Goal: Task Accomplishment & Management: Complete application form

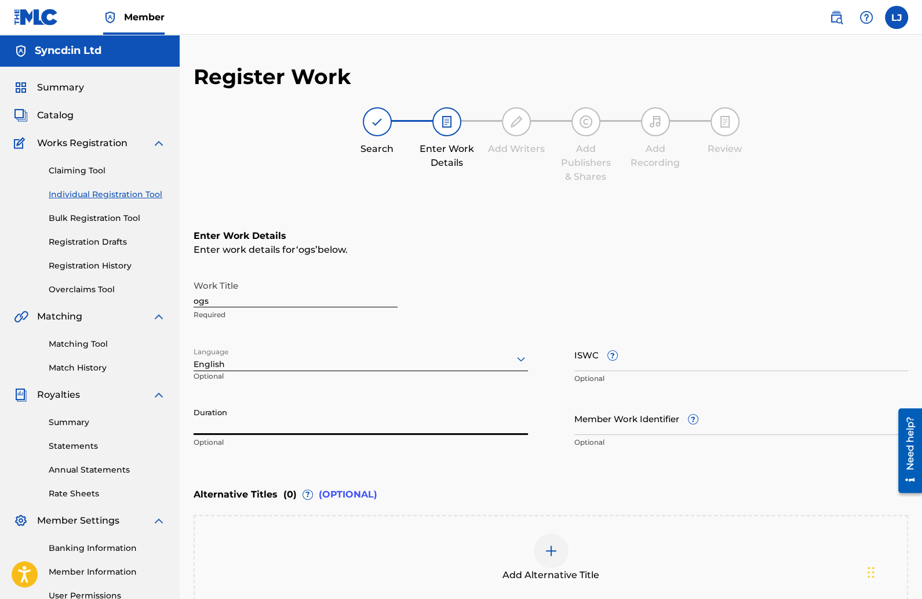
click at [270, 421] on input "Duration" at bounding box center [361, 418] width 334 height 33
type input "02:09"
click at [628, 365] on input "ISWC ?" at bounding box center [741, 354] width 334 height 33
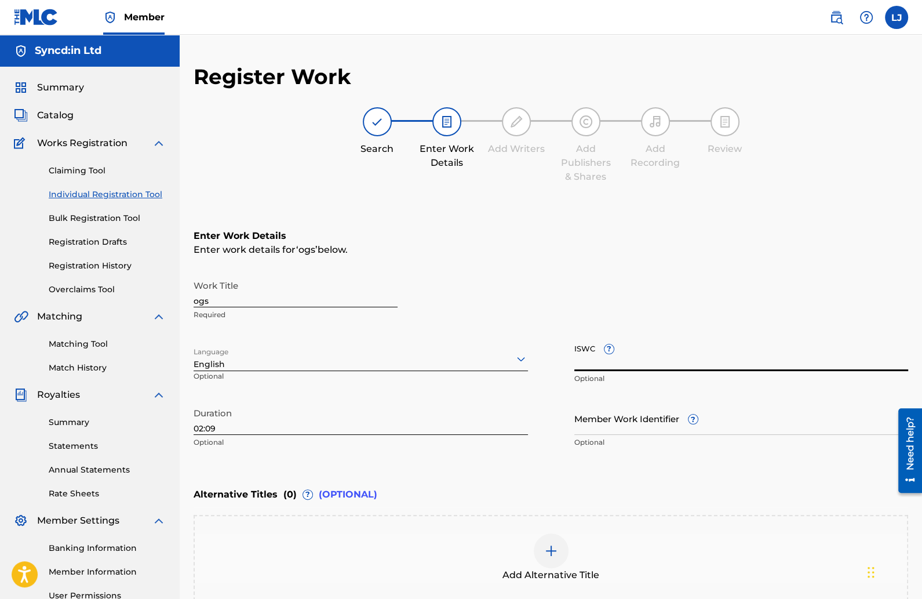
scroll to position [126, 0]
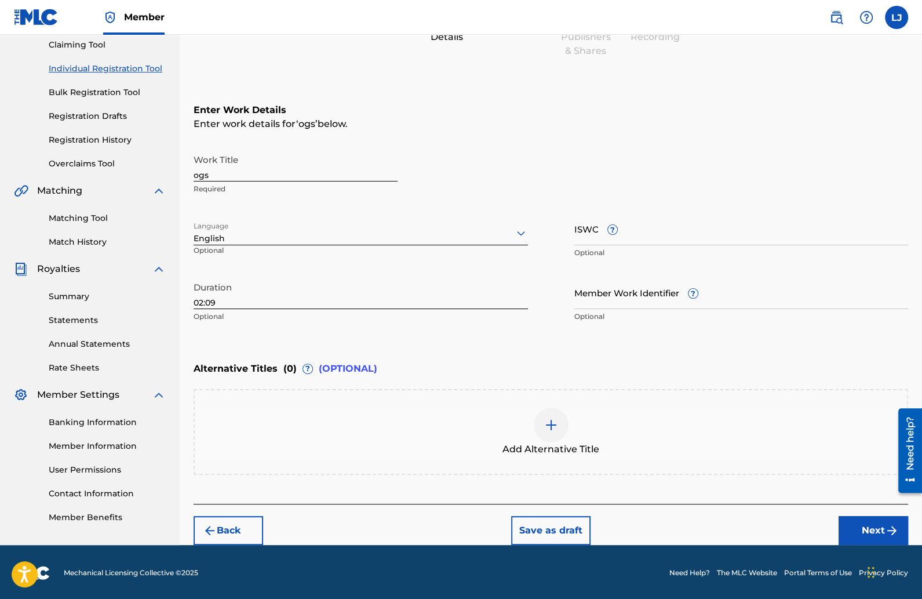
click at [856, 524] on button "Next" at bounding box center [874, 530] width 70 height 29
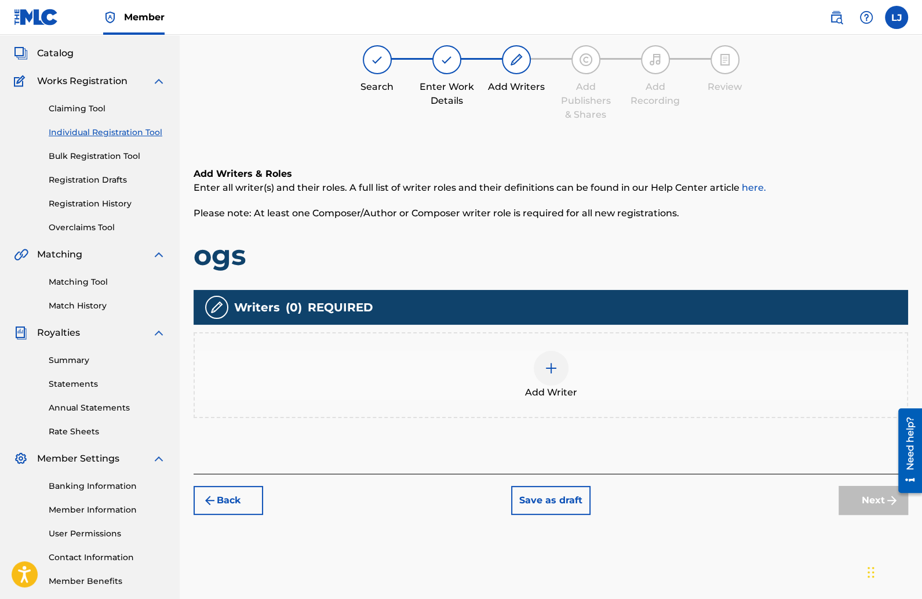
scroll to position [52, 0]
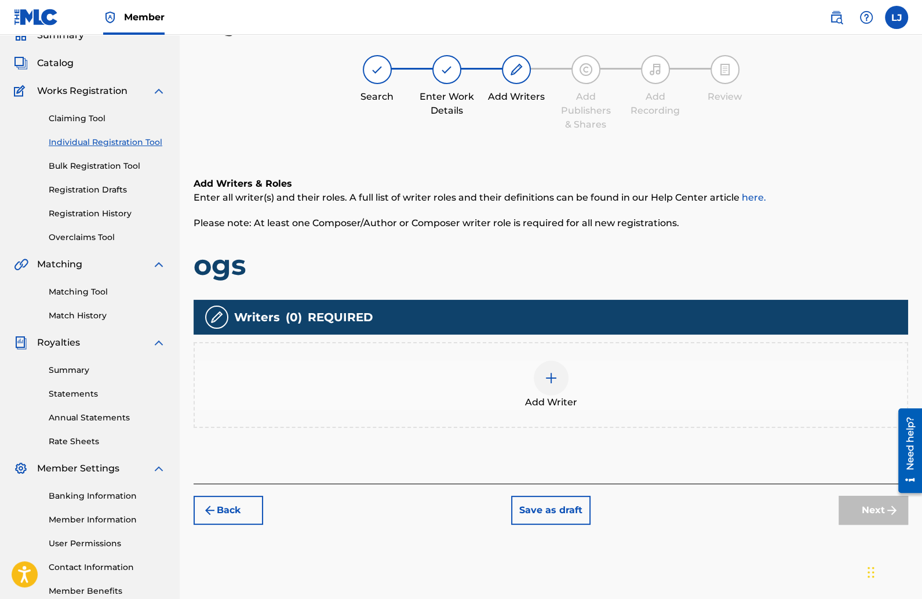
click at [555, 384] on img at bounding box center [551, 378] width 14 height 14
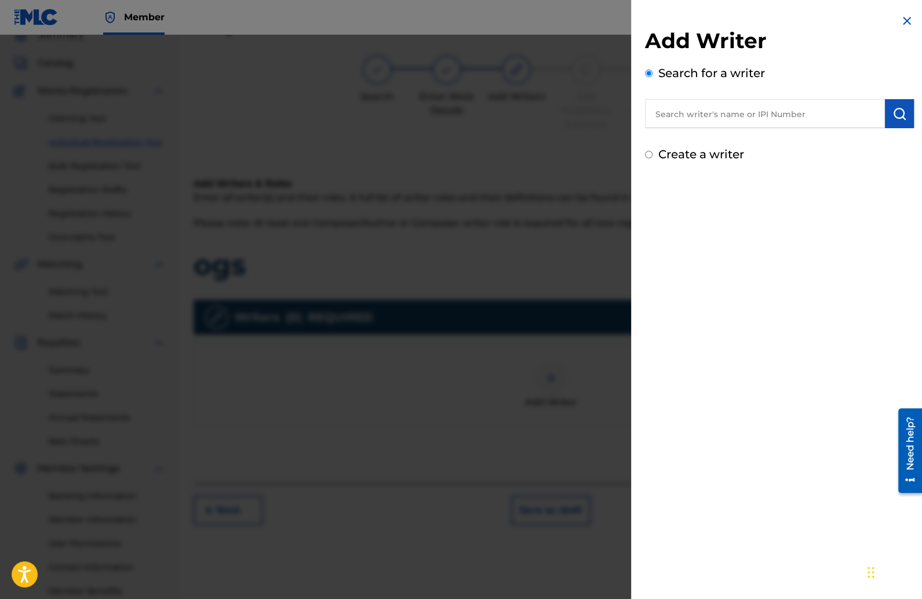
click at [679, 121] on input "text" at bounding box center [765, 113] width 240 height 29
type input "Y"
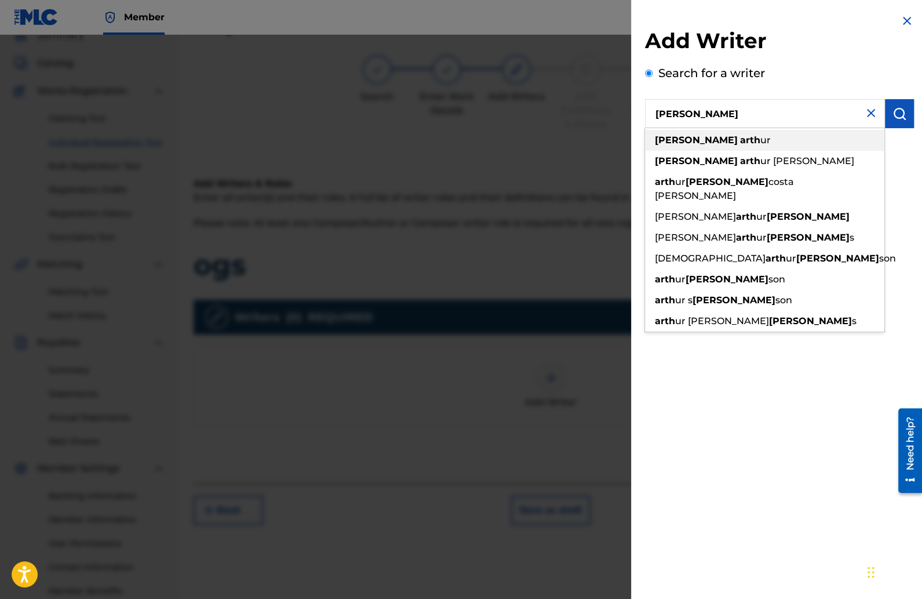
click at [738, 139] on span at bounding box center [739, 139] width 2 height 11
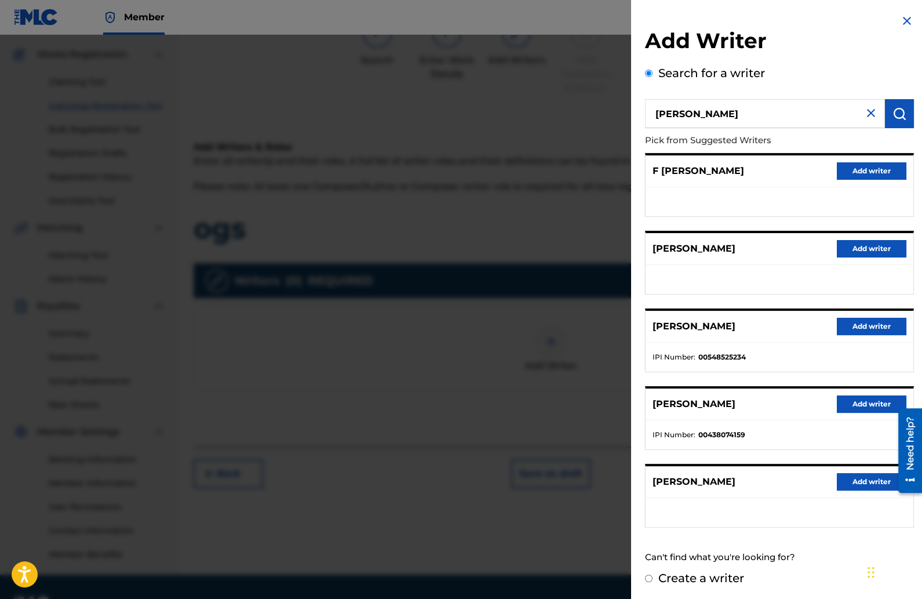
scroll to position [119, 0]
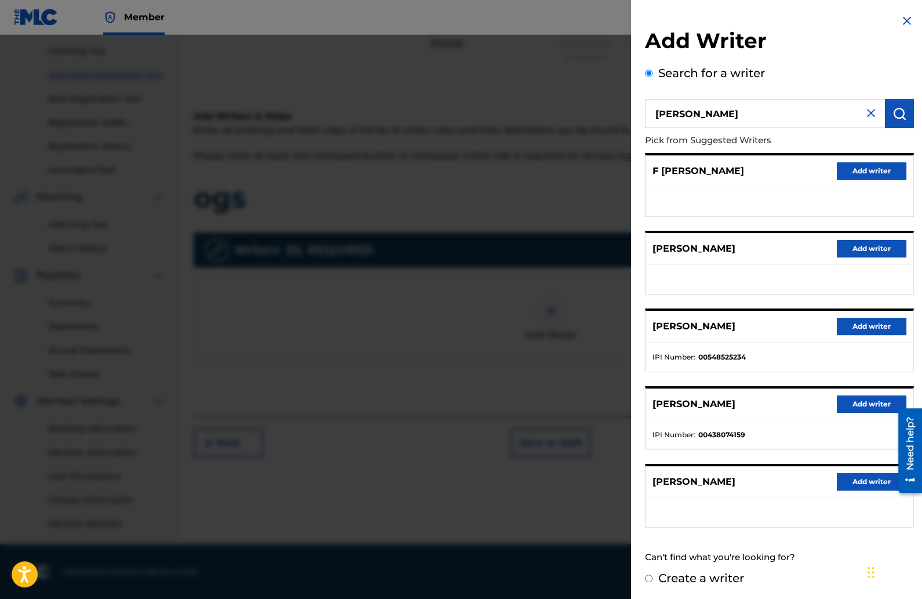
click at [684, 115] on input "[PERSON_NAME]" at bounding box center [765, 113] width 240 height 29
type input "[PERSON_NAME] [PERSON_NAME] [PERSON_NAME]"
click at [650, 574] on input "Create a writer" at bounding box center [649, 578] width 8 height 8
radio input "false"
radio input "true"
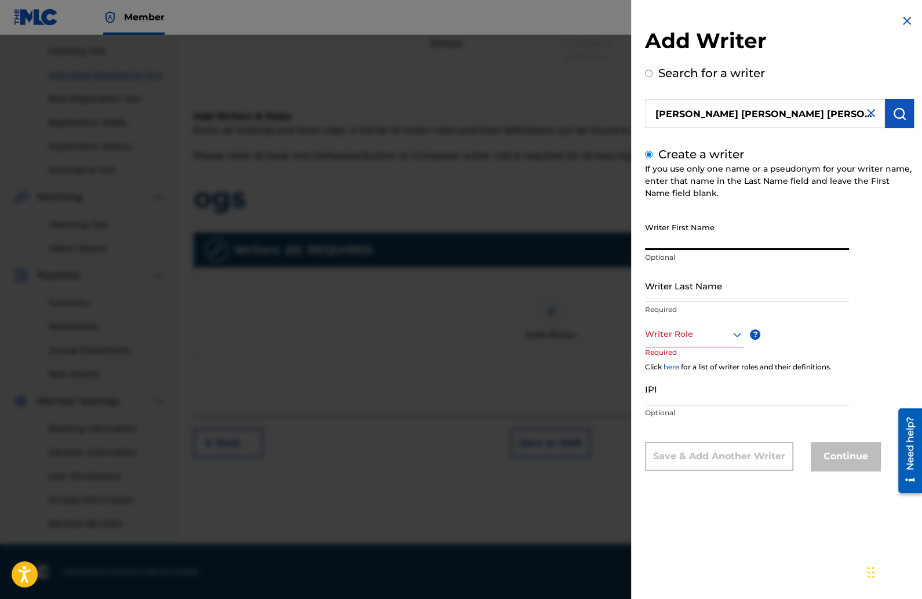
click at [672, 245] on input "Writer First Name" at bounding box center [747, 233] width 204 height 33
type input "[PERSON_NAME]"
click at [675, 295] on input "Writer Last Name" at bounding box center [747, 285] width 204 height 33
type input "[PERSON_NAME]"
click at [685, 332] on div at bounding box center [694, 334] width 99 height 14
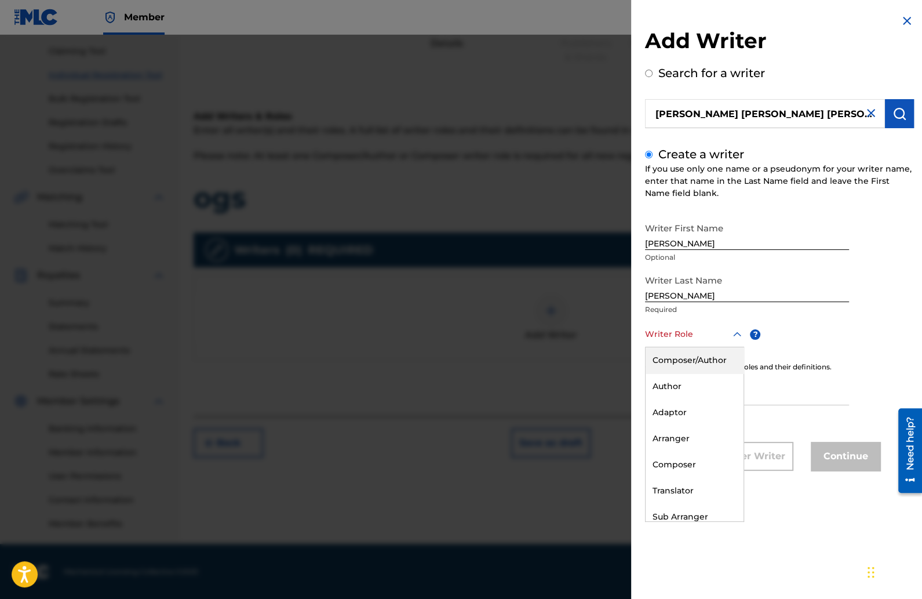
click at [681, 361] on div "Composer/Author" at bounding box center [695, 360] width 98 height 26
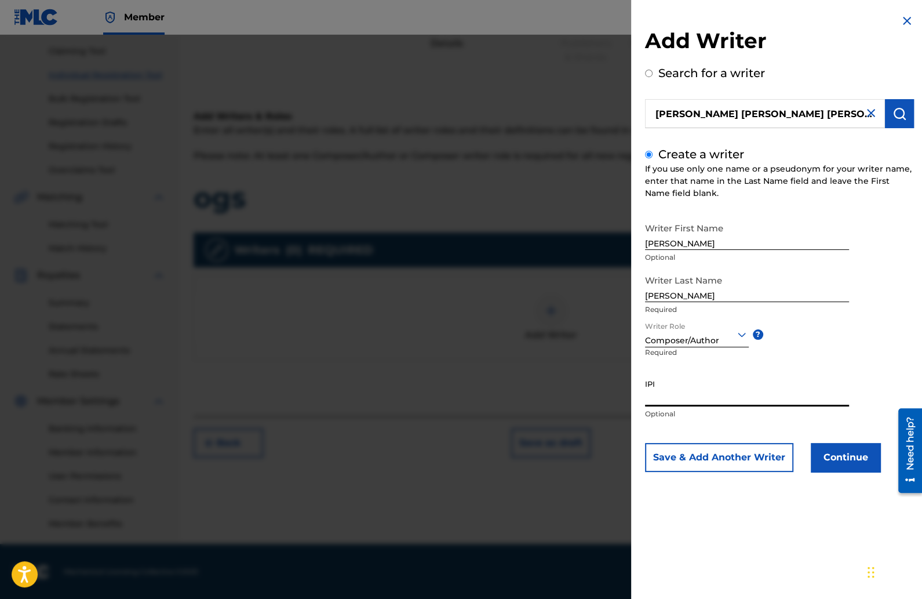
click at [671, 395] on input "IPI" at bounding box center [747, 389] width 204 height 33
paste input "1278440828"
type input "1278440828"
click at [828, 448] on button "Continue" at bounding box center [846, 457] width 70 height 29
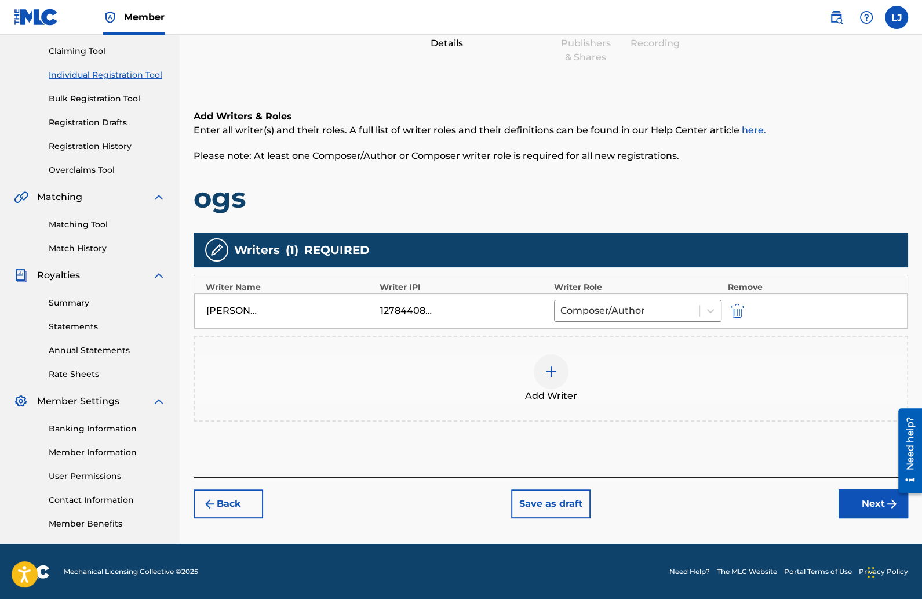
click at [860, 501] on button "Next" at bounding box center [874, 503] width 70 height 29
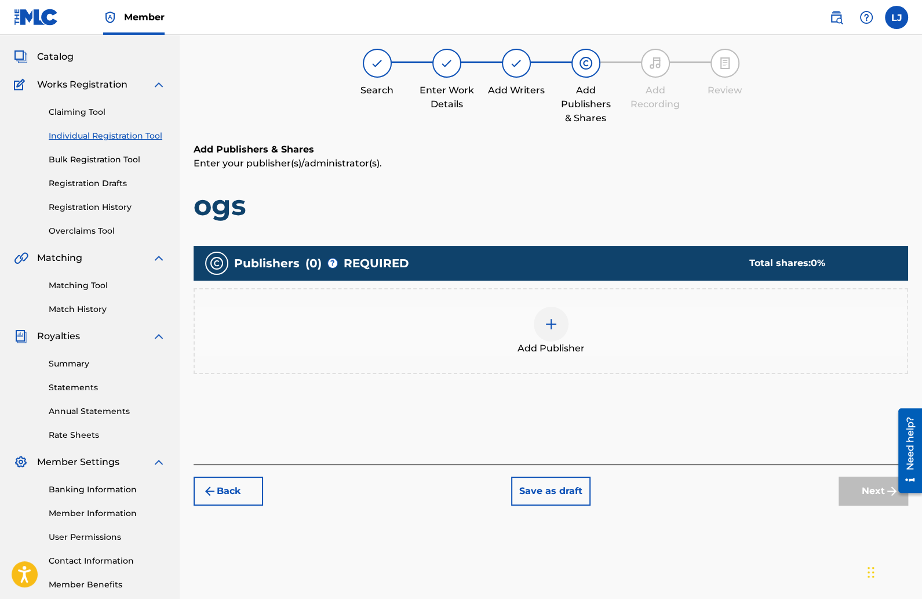
scroll to position [52, 0]
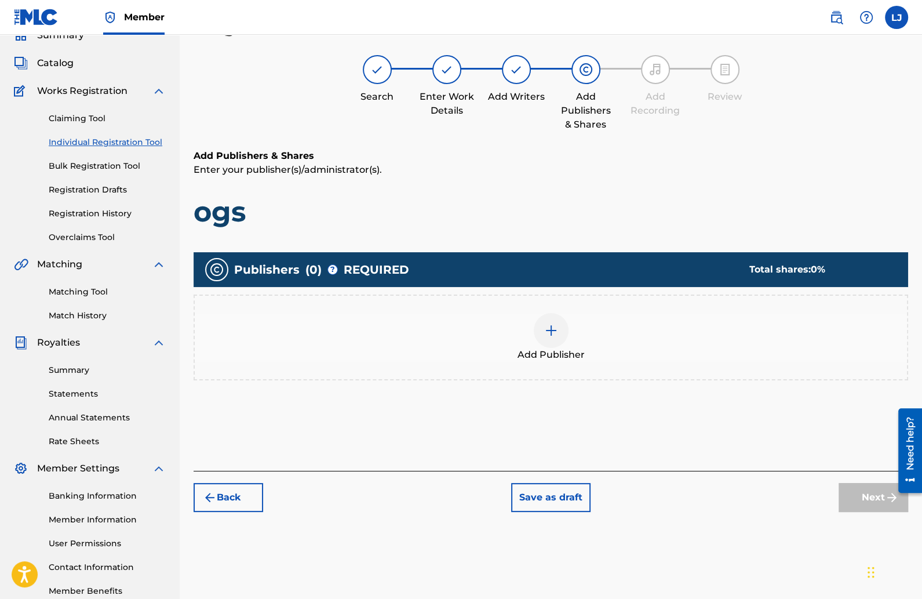
click at [547, 329] on img at bounding box center [551, 330] width 14 height 14
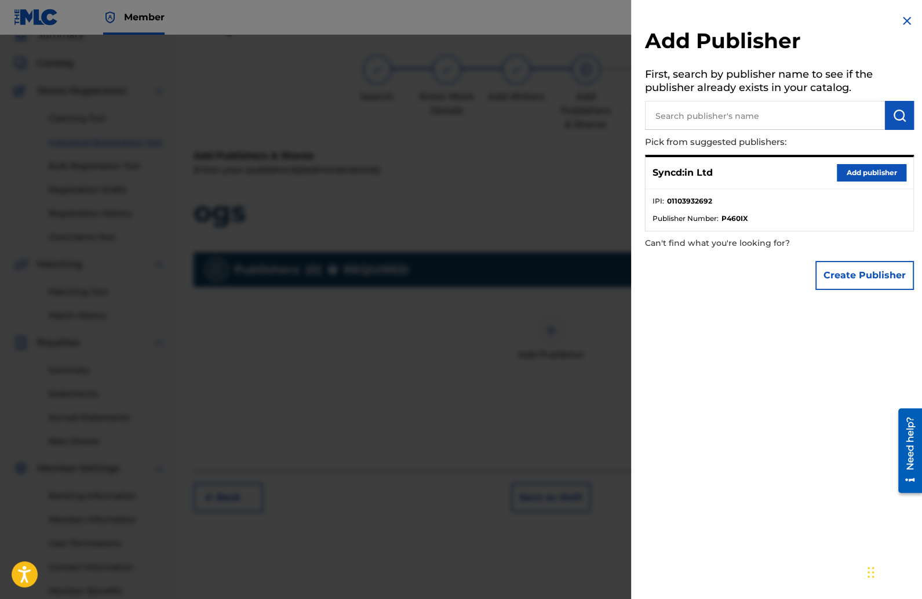
click at [854, 170] on button "Add publisher" at bounding box center [872, 172] width 70 height 17
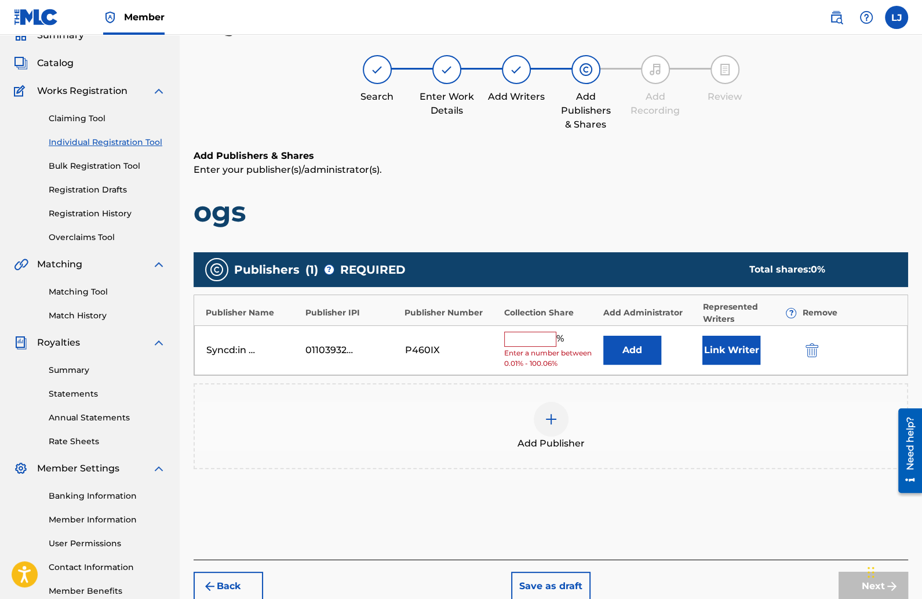
click at [542, 333] on input "text" at bounding box center [530, 339] width 52 height 15
type input "50"
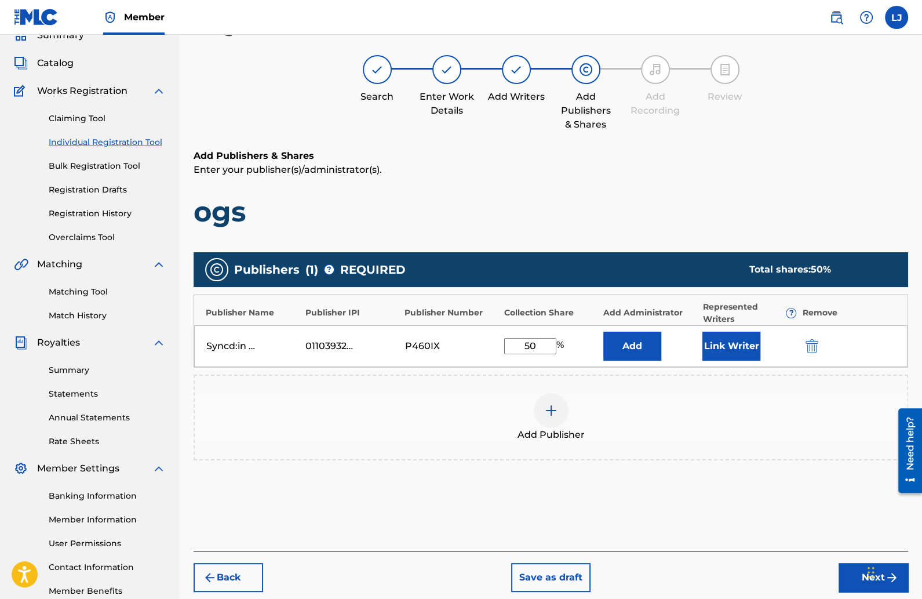
click at [729, 353] on button "Link Writer" at bounding box center [732, 346] width 58 height 29
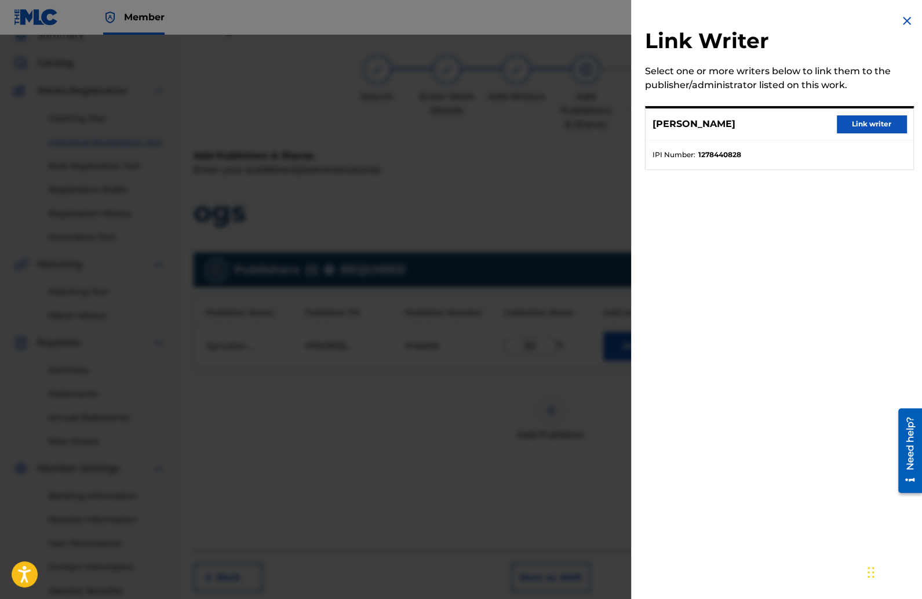
click at [849, 125] on button "Link writer" at bounding box center [872, 123] width 70 height 17
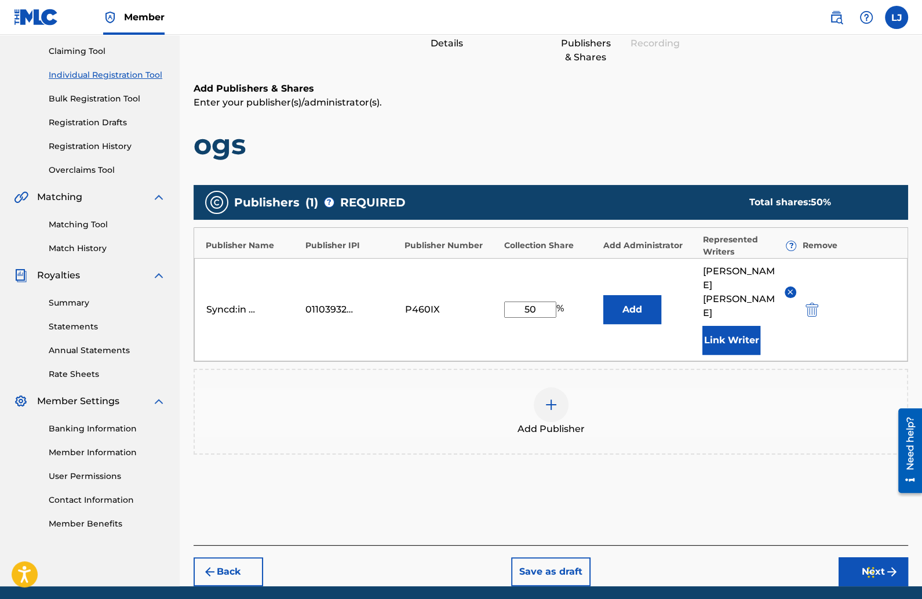
click at [852, 557] on button "Next" at bounding box center [874, 571] width 70 height 29
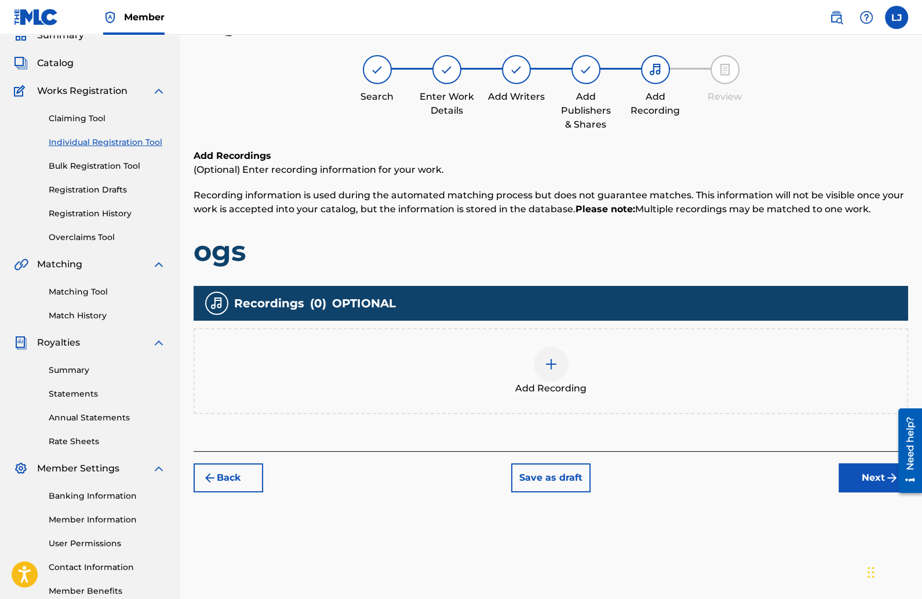
click at [554, 362] on img at bounding box center [551, 364] width 14 height 14
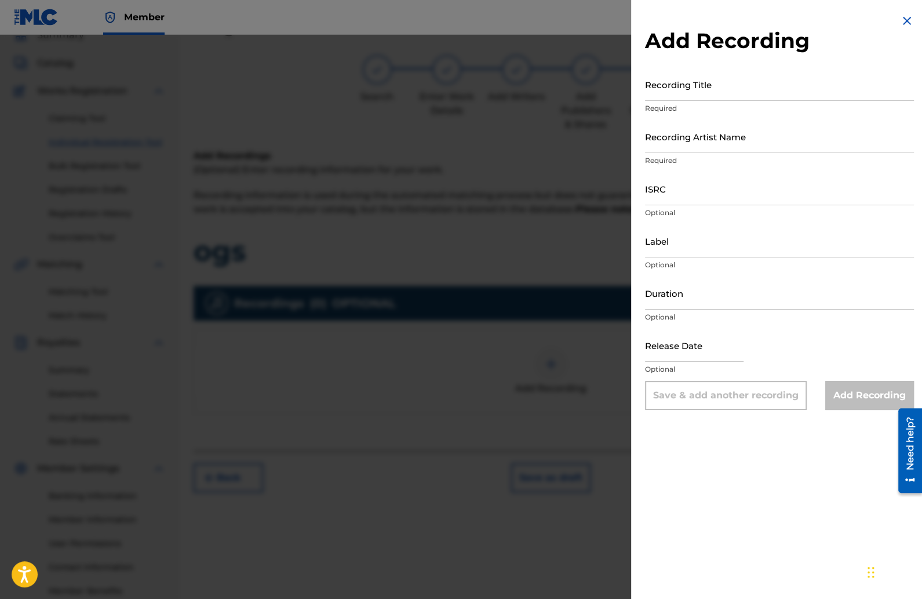
click at [661, 92] on input "Recording Title" at bounding box center [779, 84] width 269 height 33
type input "OGs"
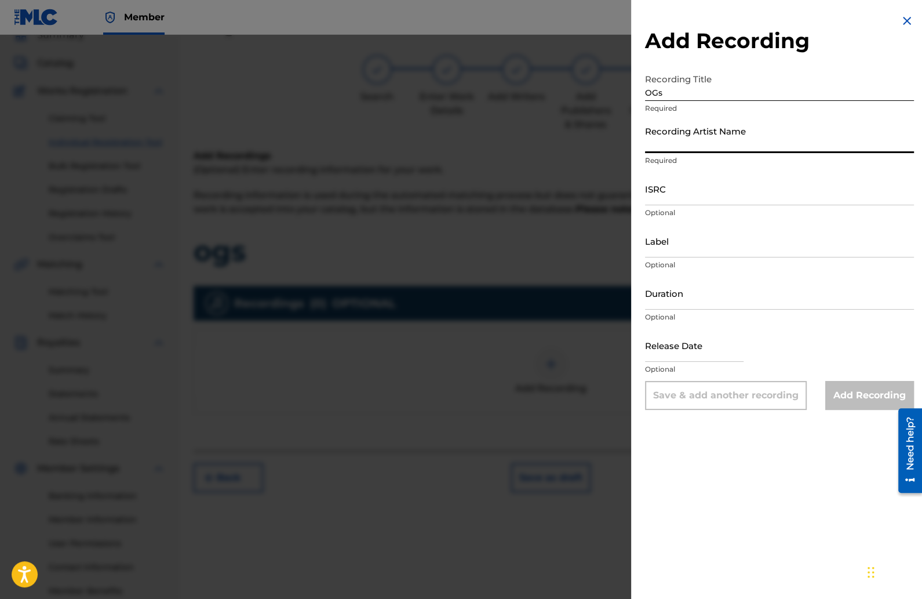
click at [668, 147] on input "Recording Artist Name" at bounding box center [779, 136] width 269 height 33
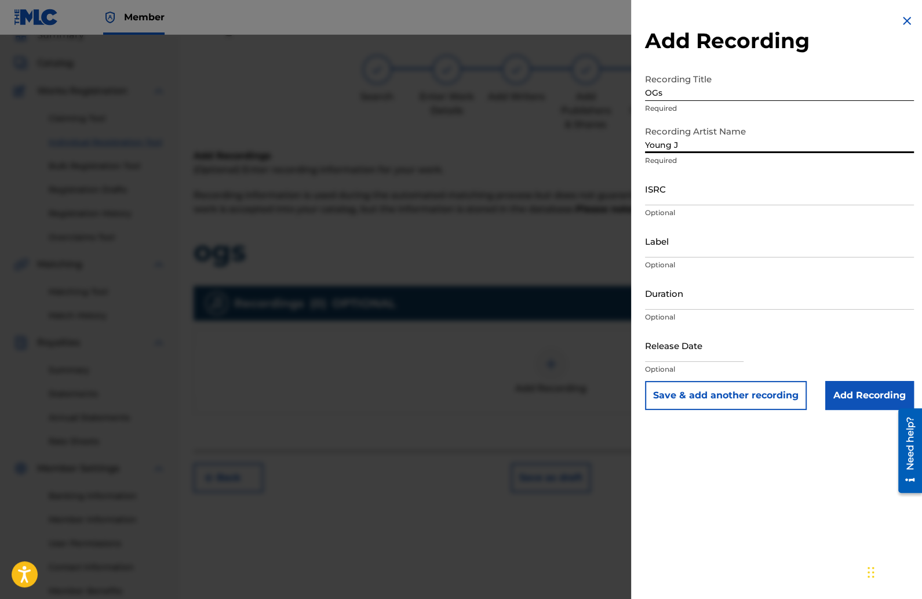
type input "Young J"
click at [667, 195] on input "ISRC" at bounding box center [779, 188] width 269 height 33
paste input "QzTaz2445416"
type input "QzTaz2445416"
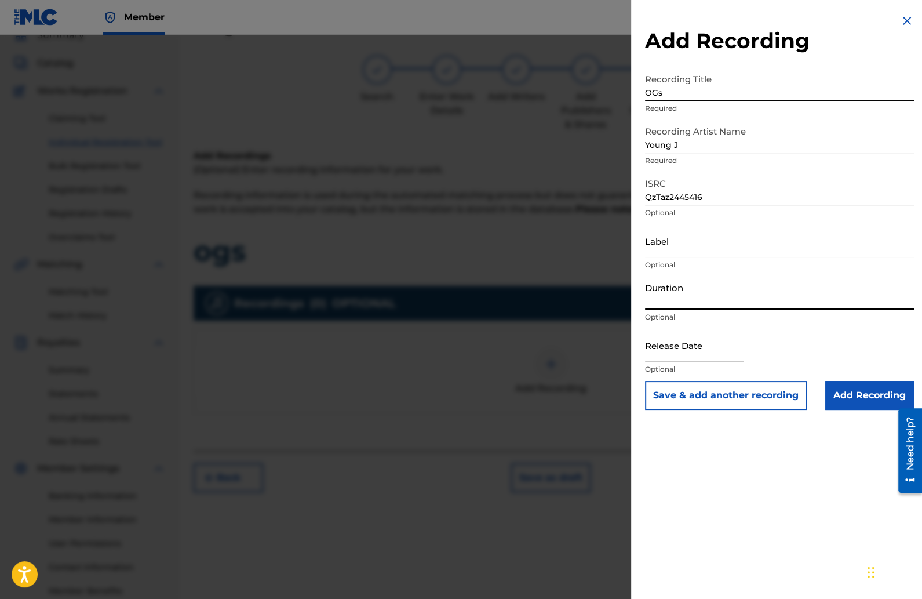
click at [668, 297] on input "Duration" at bounding box center [779, 293] width 269 height 33
type input "02:09"
click at [696, 358] on input "text" at bounding box center [694, 345] width 99 height 33
select select "8"
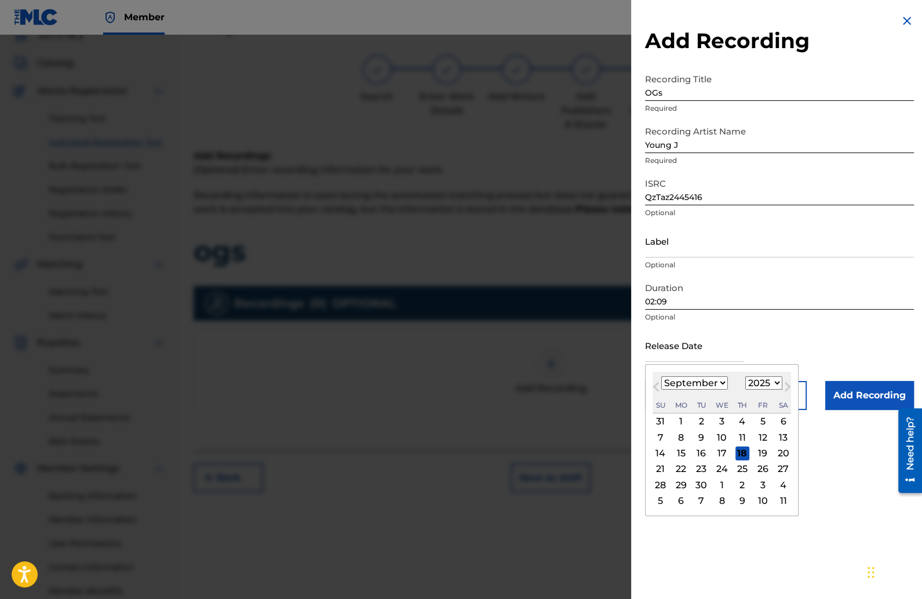
click at [663, 398] on div "Su" at bounding box center [661, 405] width 14 height 14
click at [707, 381] on select "January February March April May June July August September October November De…" at bounding box center [694, 382] width 67 height 13
click at [759, 377] on select "1900 1901 1902 1903 1904 1905 1906 1907 1908 1909 1910 1911 1912 1913 1914 1915…" at bounding box center [764, 382] width 37 height 13
select select "2024"
click at [748, 376] on select "1900 1901 1902 1903 1904 1905 1906 1907 1908 1909 1910 1911 1912 1913 1914 1915…" at bounding box center [764, 382] width 37 height 13
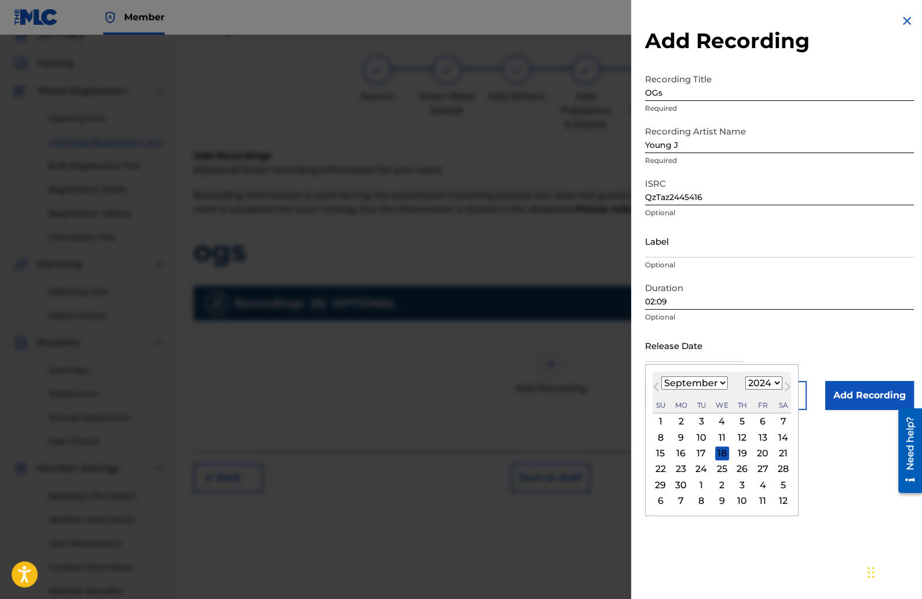
click at [718, 381] on select "January February March April May June July August September October November De…" at bounding box center [694, 382] width 67 height 13
select select "6"
click at [661, 376] on select "January February March April May June July August September October November De…" at bounding box center [694, 382] width 67 height 13
click at [725, 483] on div "31" at bounding box center [722, 485] width 14 height 14
type input "[DATE]"
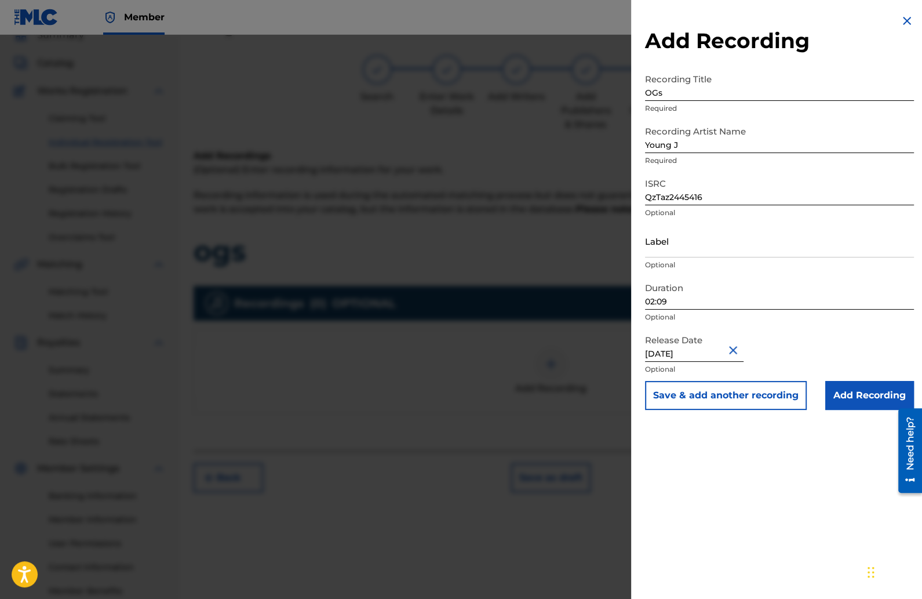
click at [850, 398] on input "Add Recording" at bounding box center [870, 395] width 89 height 29
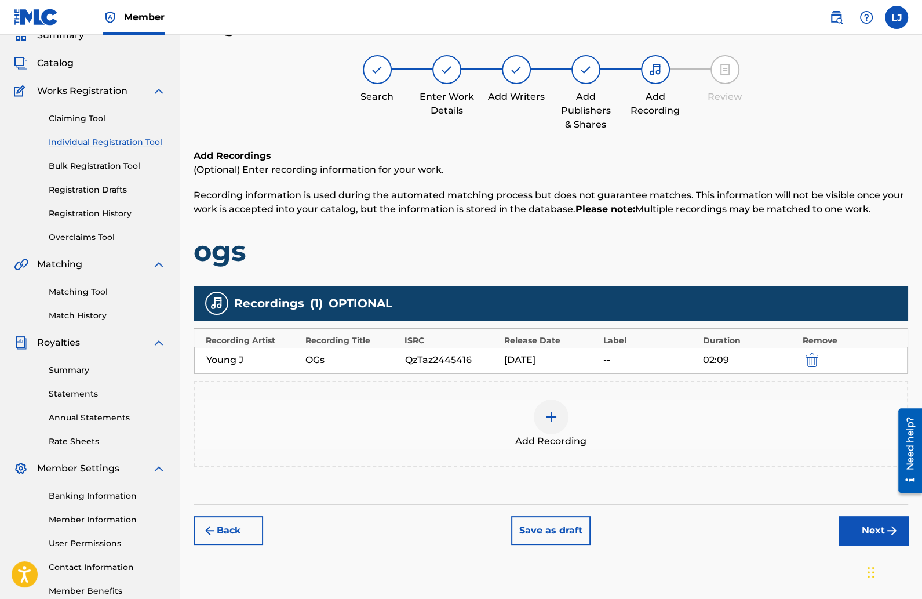
click at [853, 525] on button "Next" at bounding box center [874, 530] width 70 height 29
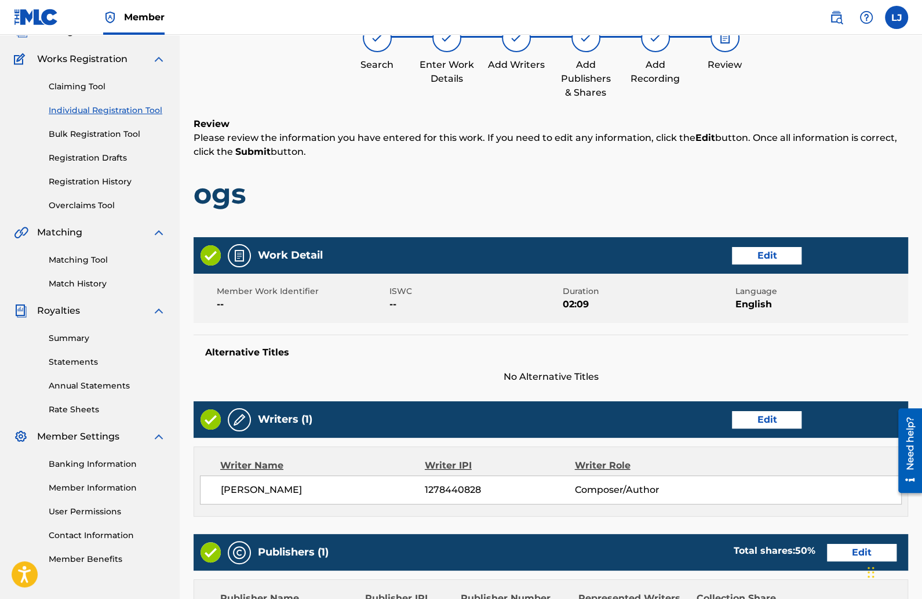
scroll to position [379, 0]
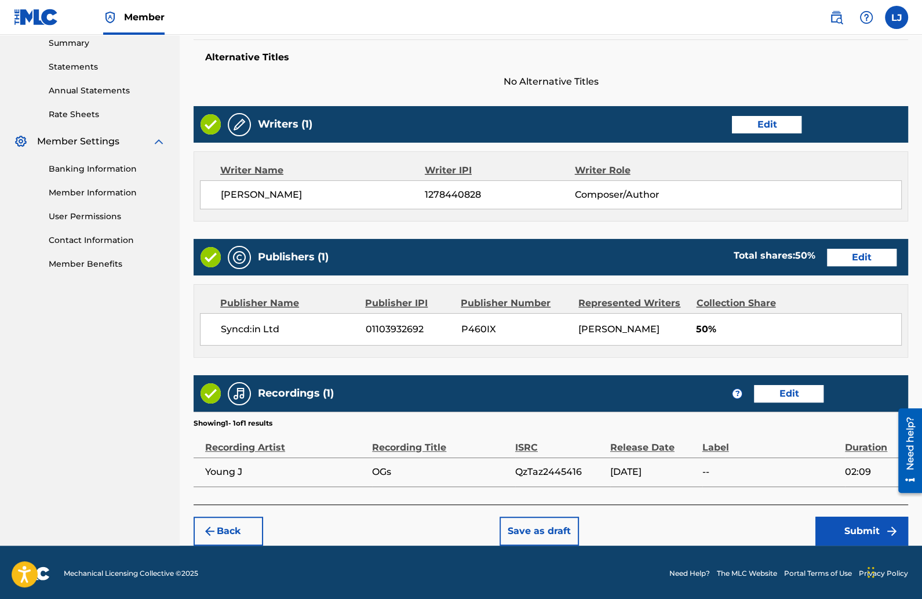
click at [835, 528] on button "Submit" at bounding box center [862, 531] width 93 height 29
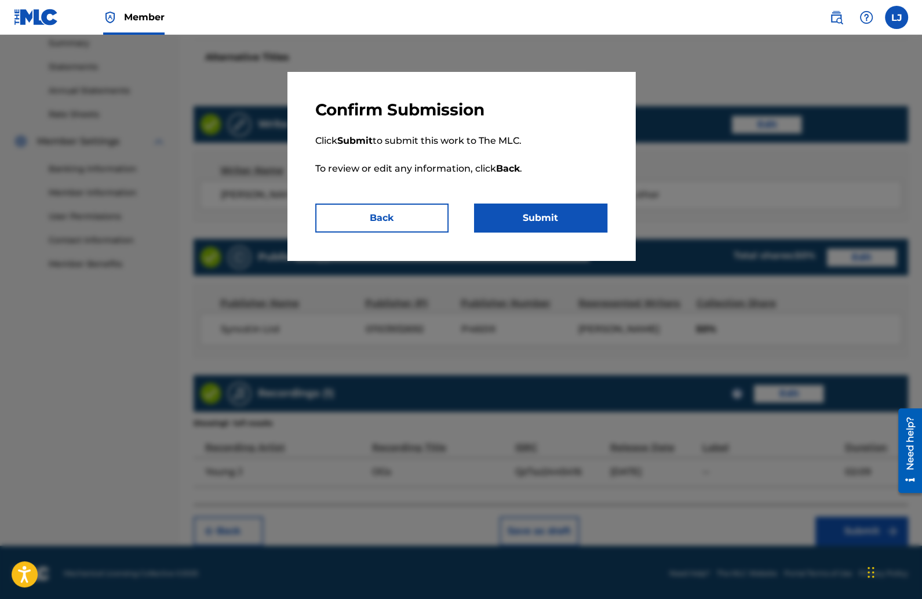
click at [553, 220] on button "Submit" at bounding box center [540, 217] width 133 height 29
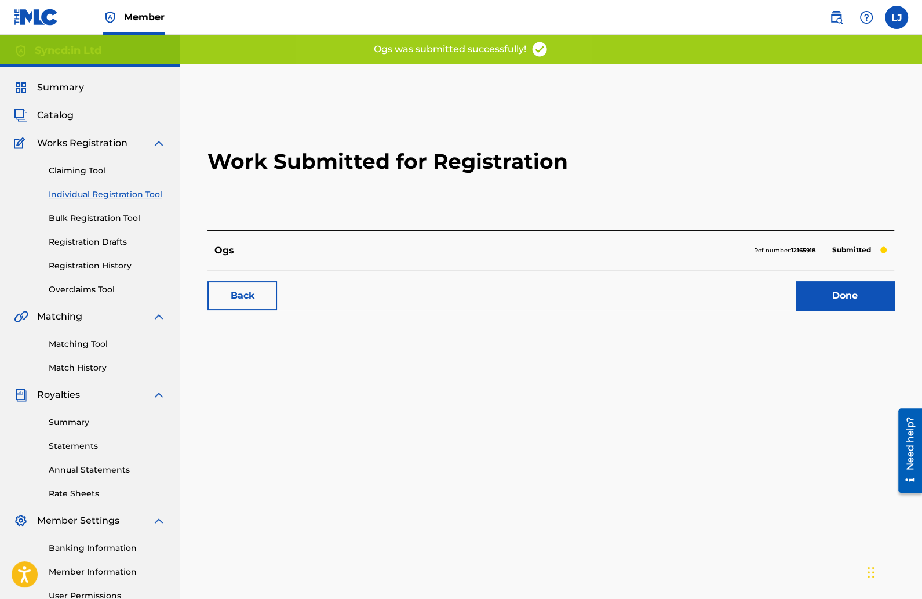
click at [820, 294] on link "Done" at bounding box center [845, 295] width 99 height 29
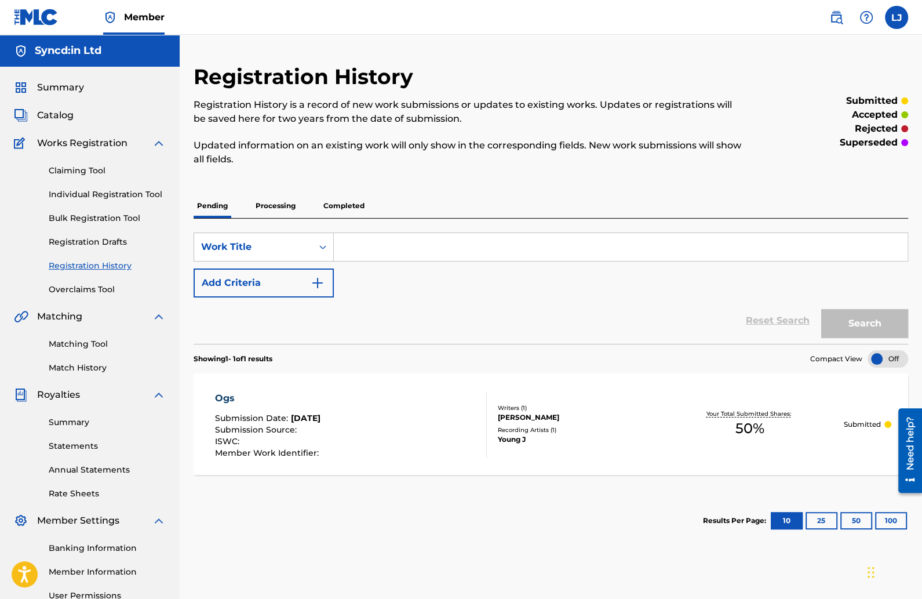
click at [137, 197] on link "Individual Registration Tool" at bounding box center [107, 194] width 117 height 12
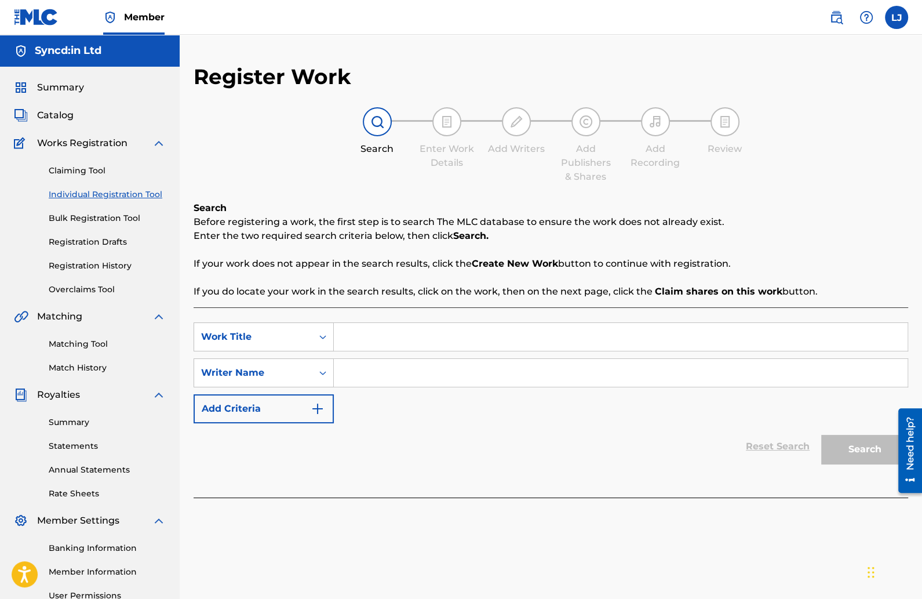
click at [372, 334] on input "Search Form" at bounding box center [621, 337] width 574 height 28
type input "What do you reckon"
click at [374, 373] on input "Search Form" at bounding box center [621, 373] width 574 height 28
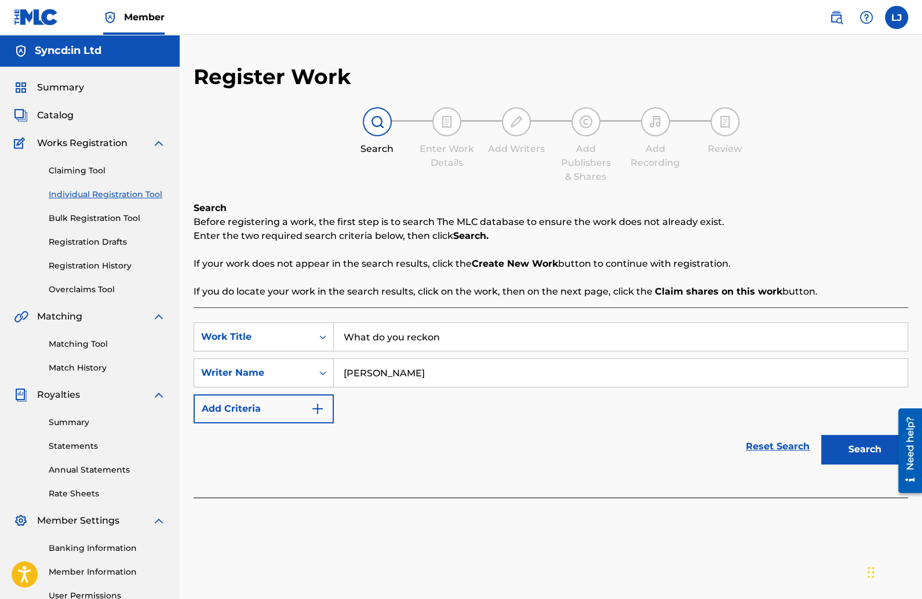
type input "[PERSON_NAME]"
click at [821, 435] on button "Search" at bounding box center [864, 449] width 87 height 29
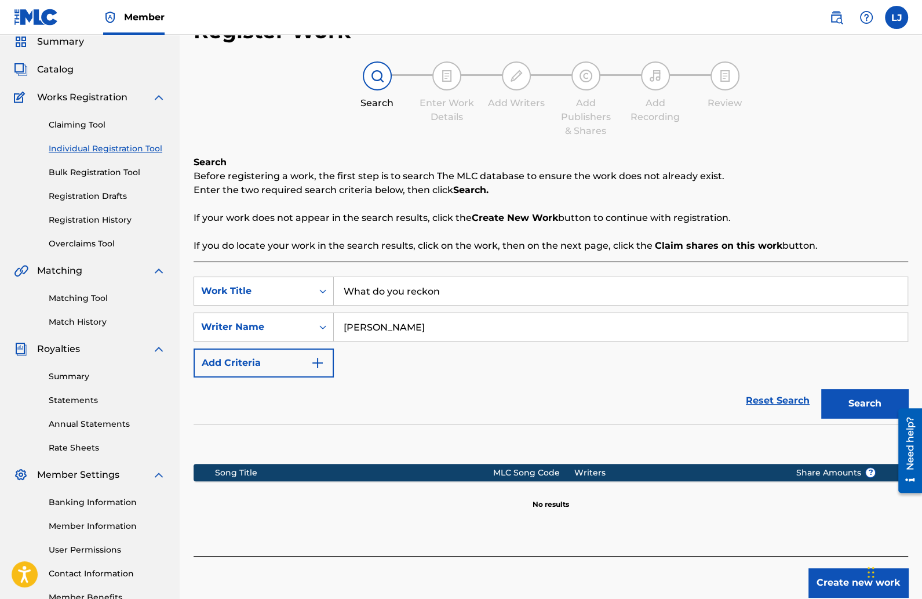
scroll to position [119, 0]
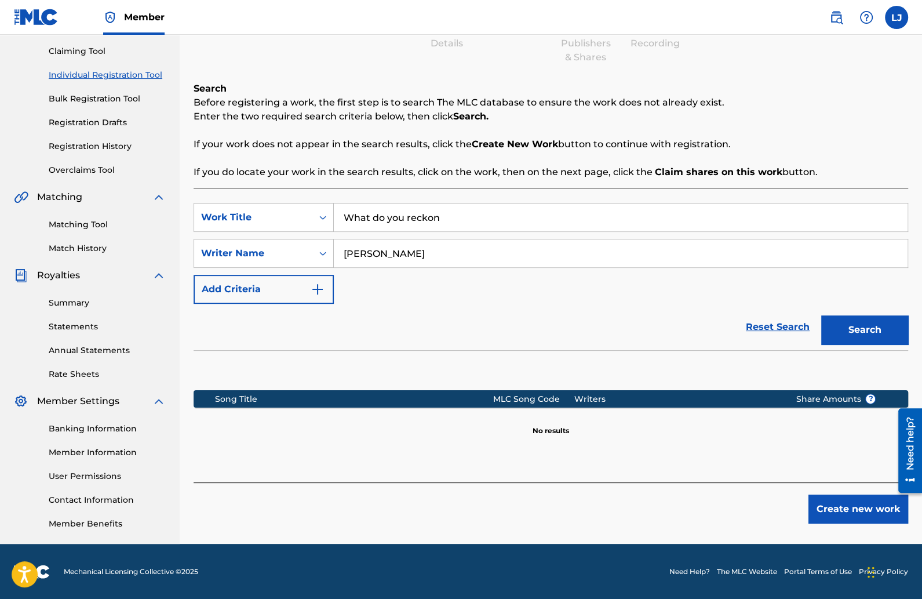
click at [828, 504] on button "Create new work" at bounding box center [859, 508] width 100 height 29
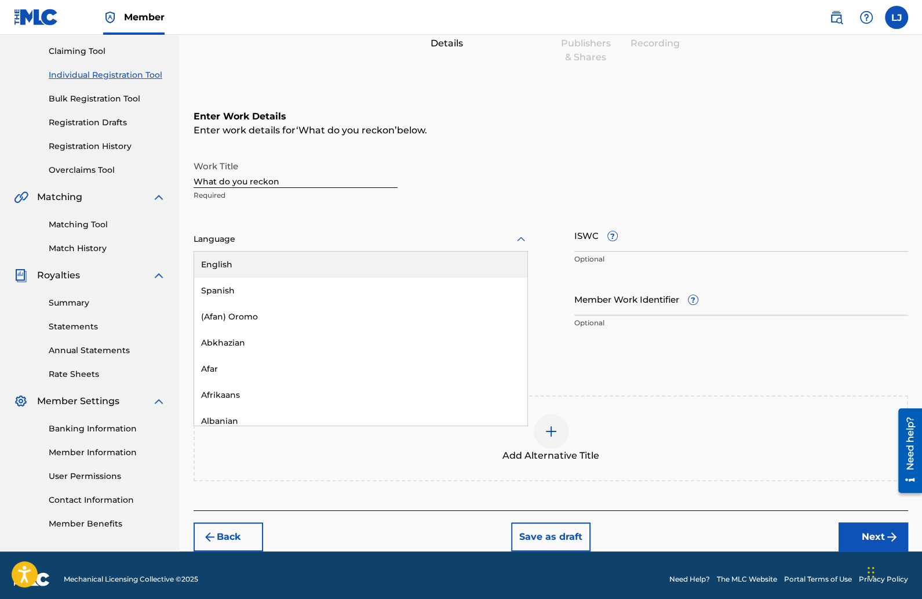
click at [318, 236] on div at bounding box center [361, 239] width 334 height 14
click at [252, 260] on div "English" at bounding box center [360, 265] width 333 height 26
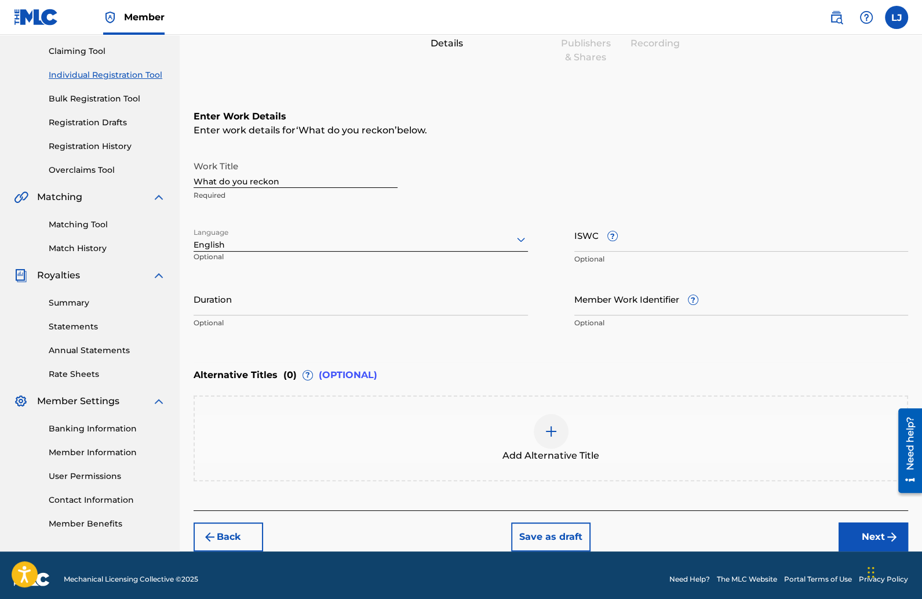
click at [239, 301] on input "Duration" at bounding box center [361, 298] width 334 height 33
type input "02:14"
click at [585, 252] on div "ISWC ? Optional" at bounding box center [741, 245] width 334 height 52
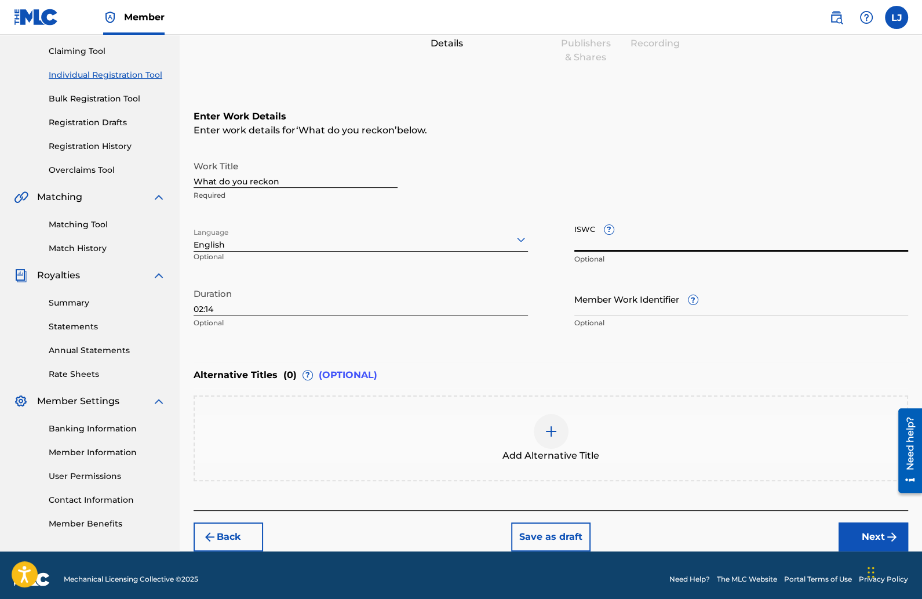
click at [586, 246] on input "ISWC ?" at bounding box center [741, 235] width 334 height 33
paste input "T-331.139.090-2"
type input "T-331.139.090-2"
drag, startPoint x: 581, startPoint y: 238, endPoint x: 402, endPoint y: 21, distance: 280.8
click at [0, 0] on div "Member LJ [PERSON_NAME] [PERSON_NAME] [EMAIL_ADDRESS][DOMAIN_NAME] Notification…" at bounding box center [461, 244] width 922 height 726
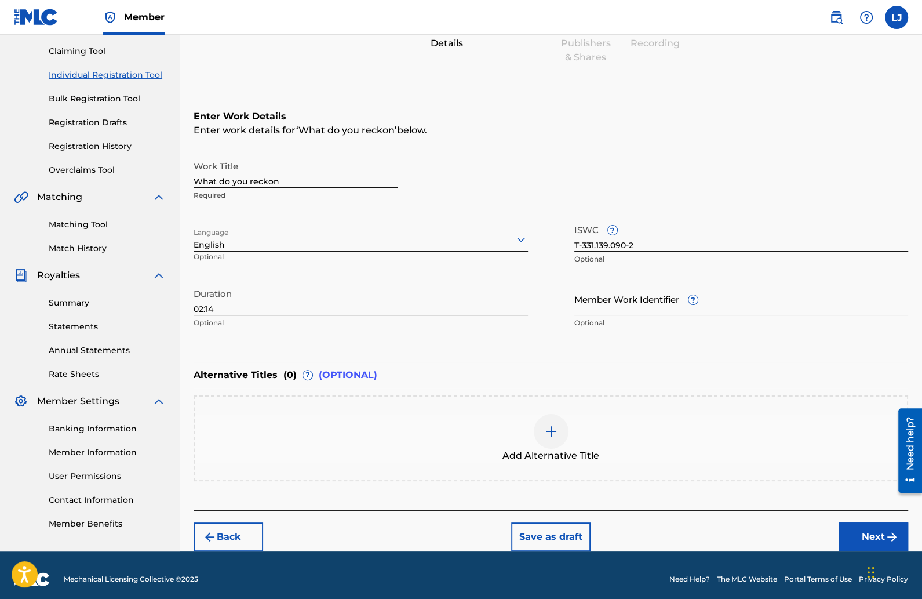
click at [860, 538] on button "Next" at bounding box center [874, 536] width 70 height 29
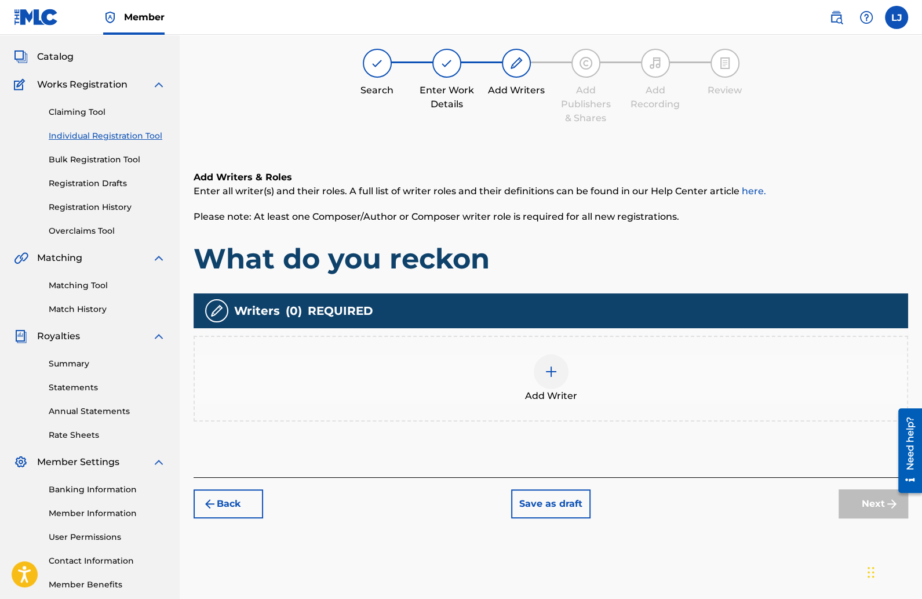
scroll to position [52, 0]
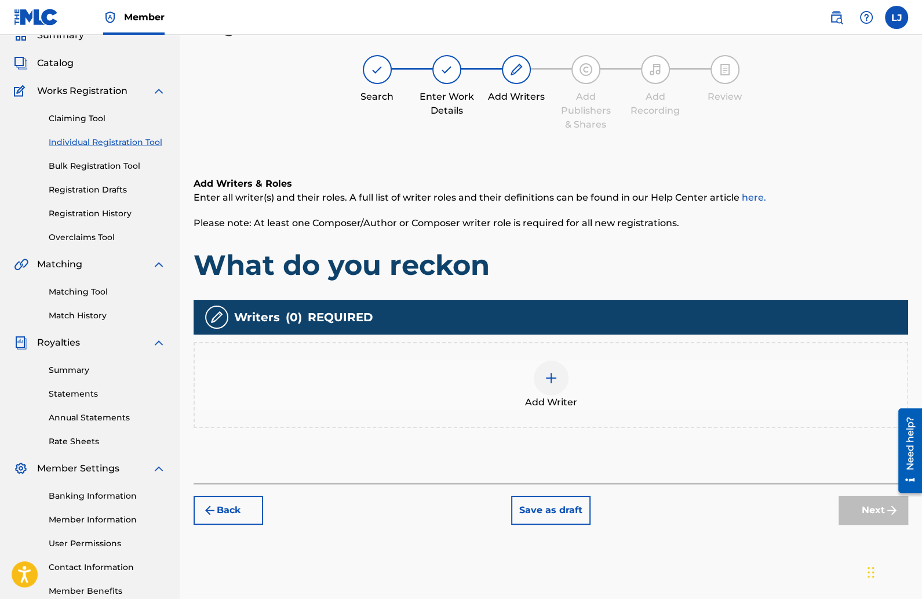
click at [549, 376] on img at bounding box center [551, 378] width 14 height 14
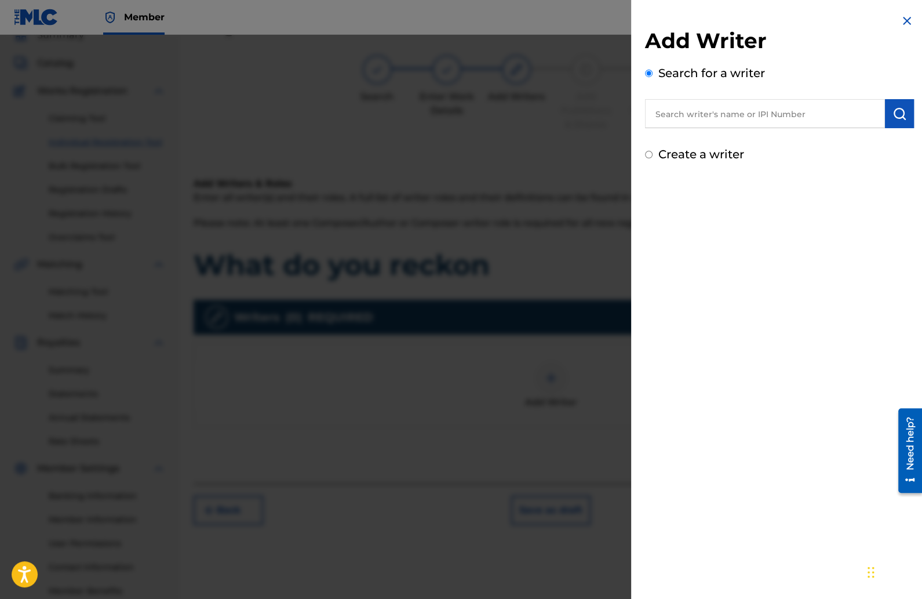
click at [690, 121] on input "text" at bounding box center [765, 113] width 240 height 29
type input "[PERSON_NAME]"
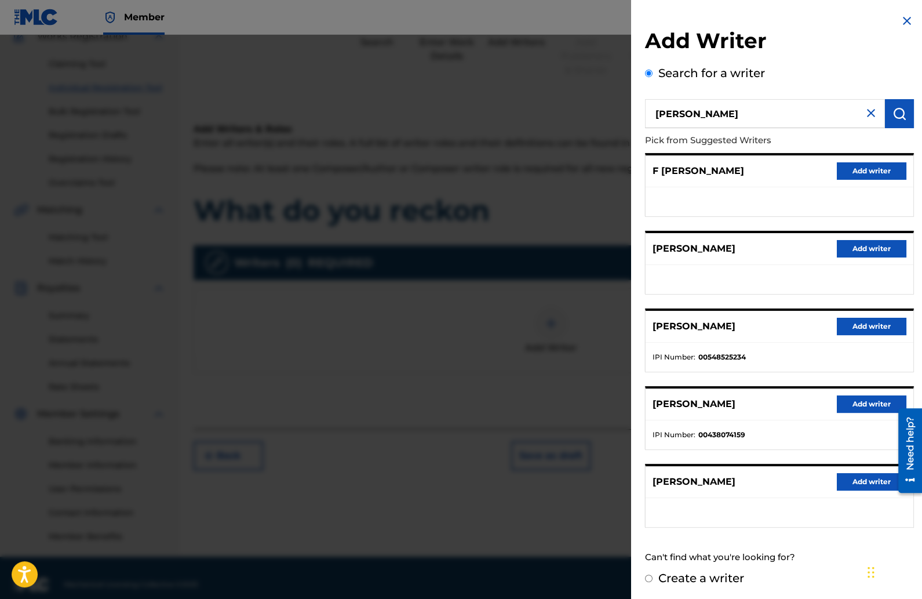
scroll to position [119, 0]
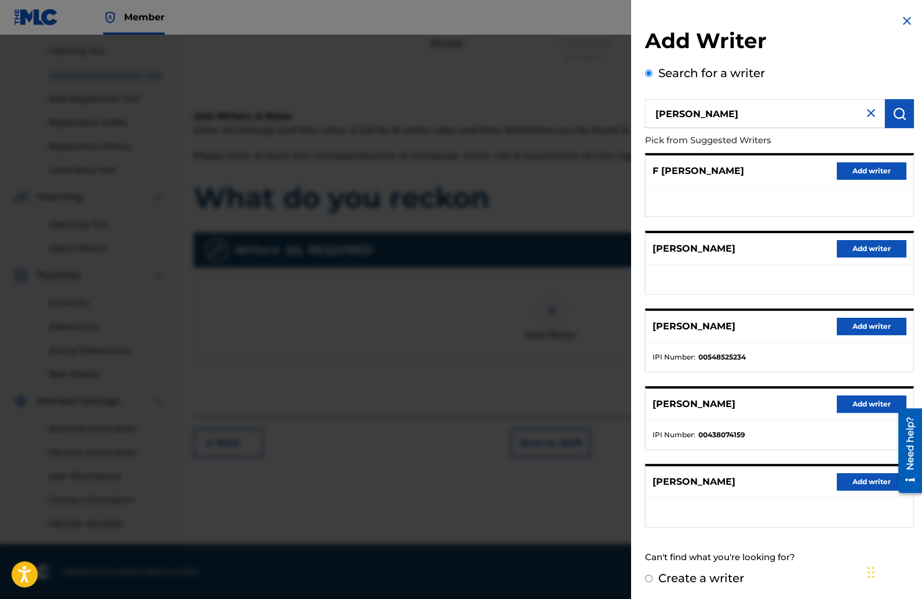
click at [649, 574] on input "Create a writer" at bounding box center [649, 578] width 8 height 8
radio input "false"
radio input "true"
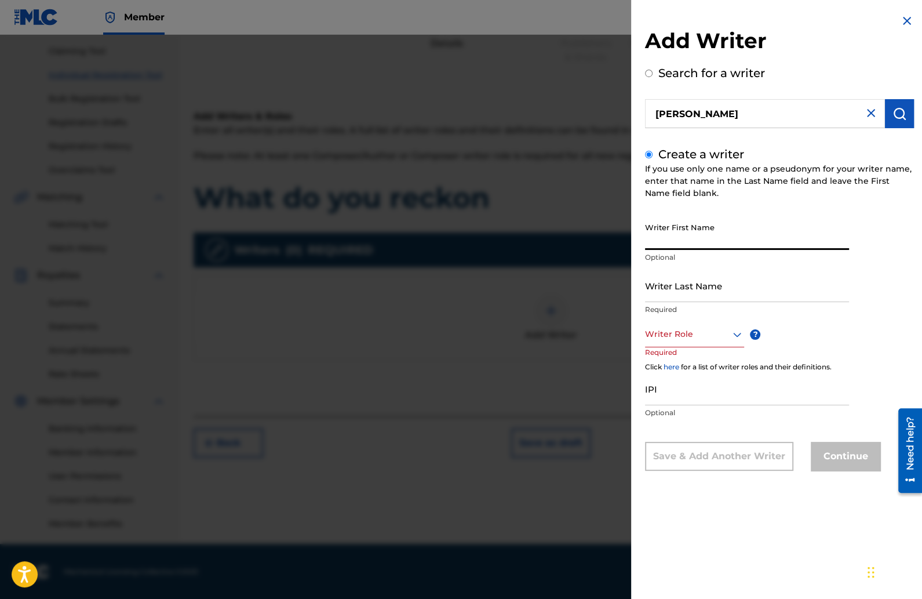
click at [671, 237] on input "Writer First Name" at bounding box center [747, 233] width 204 height 33
type input "[PERSON_NAME]"
click at [696, 340] on div at bounding box center [694, 334] width 99 height 14
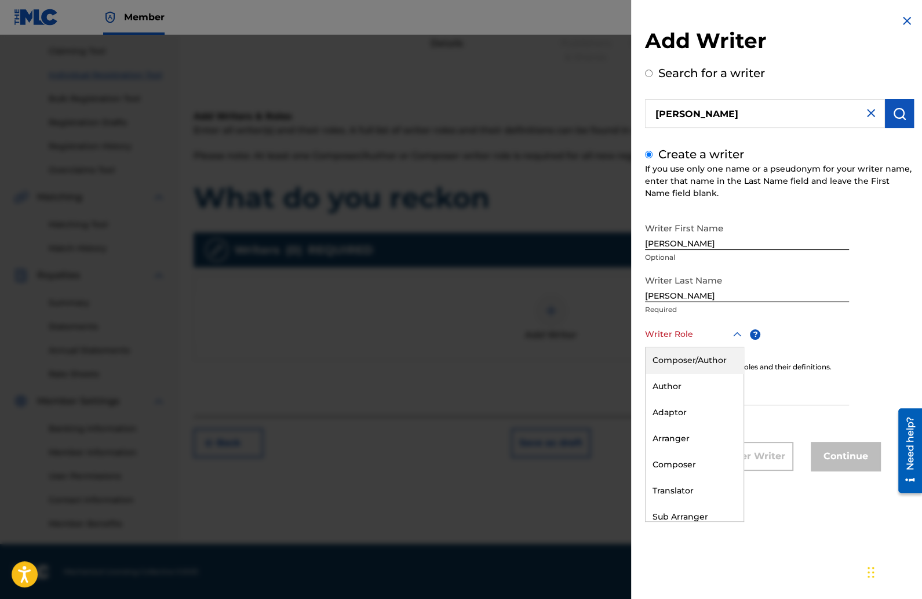
click at [693, 357] on div "Composer/Author" at bounding box center [695, 360] width 98 height 26
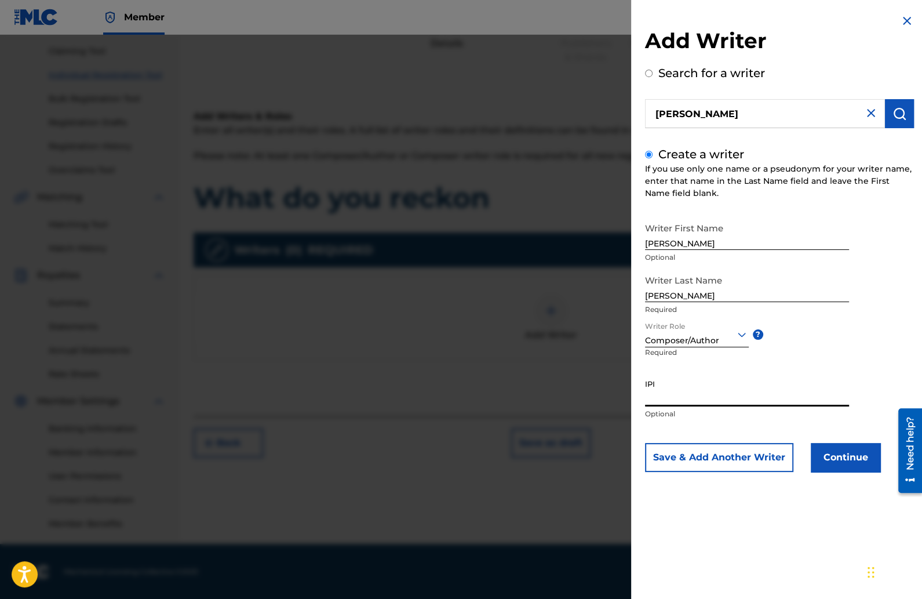
click at [687, 385] on input "IPI" at bounding box center [747, 389] width 204 height 33
paste input "1278440828"
type input "1278440828"
click at [835, 463] on button "Continue" at bounding box center [846, 457] width 70 height 29
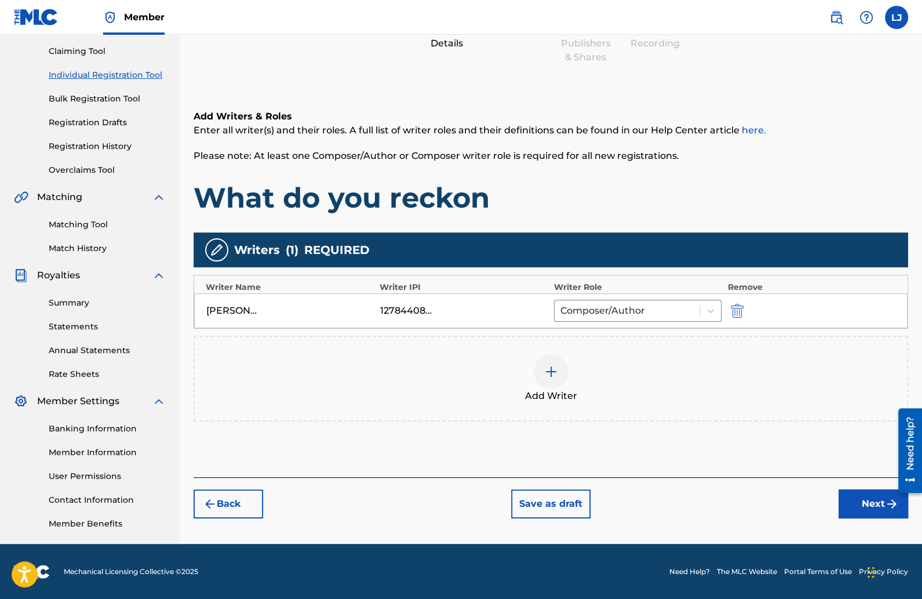
click at [845, 495] on button "Next" at bounding box center [874, 503] width 70 height 29
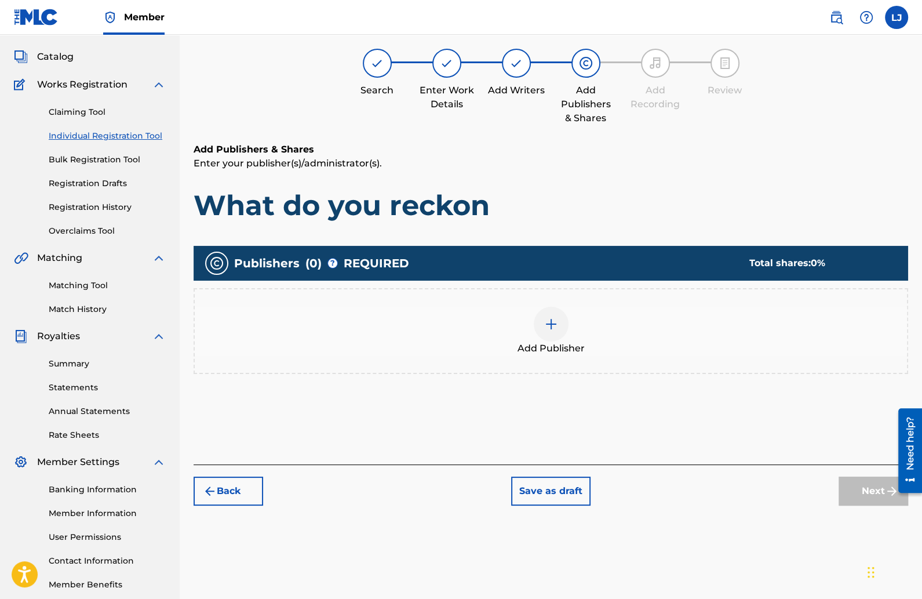
scroll to position [52, 0]
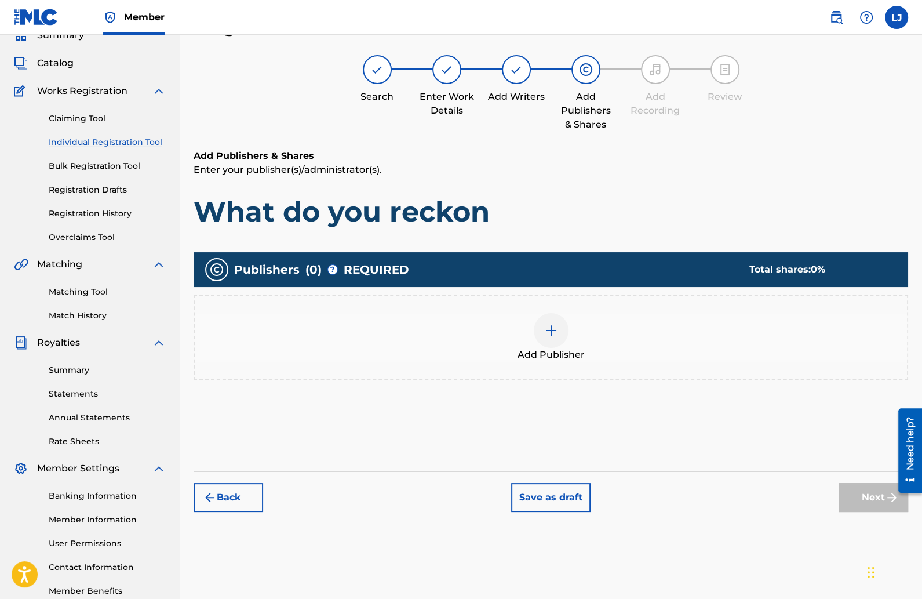
click at [562, 326] on div at bounding box center [551, 330] width 35 height 35
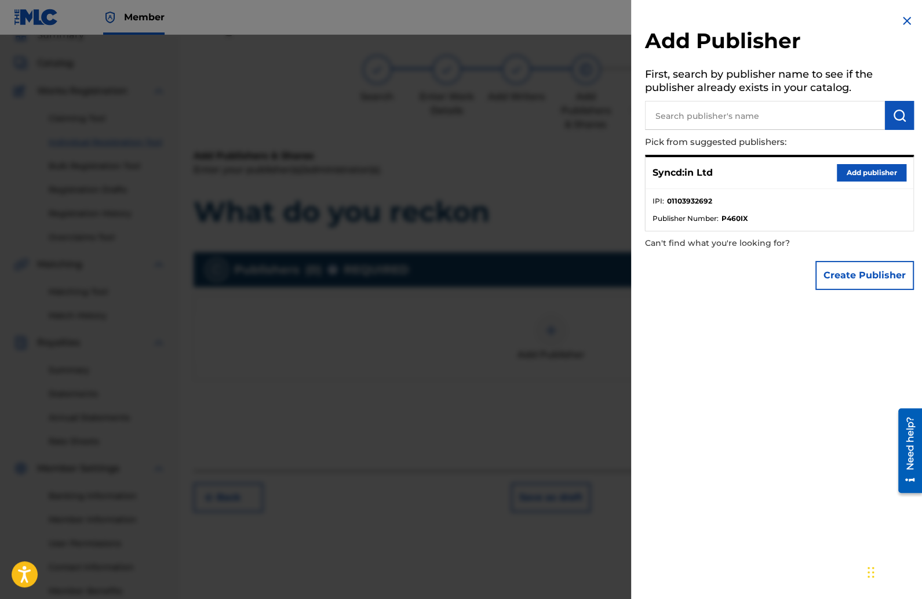
click at [849, 168] on button "Add publisher" at bounding box center [872, 172] width 70 height 17
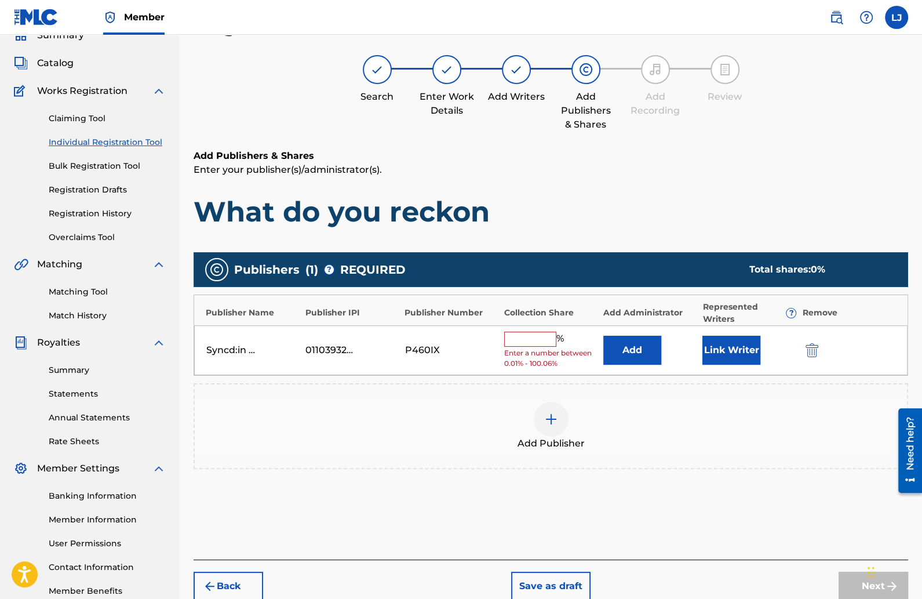
click at [536, 335] on input "text" at bounding box center [530, 339] width 52 height 15
type input "100"
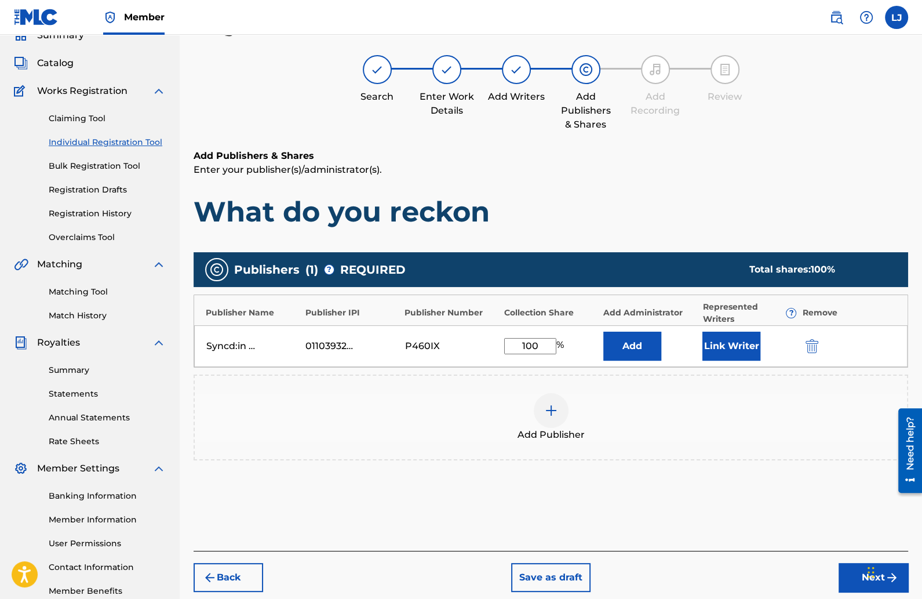
click at [726, 343] on button "Link Writer" at bounding box center [732, 346] width 58 height 29
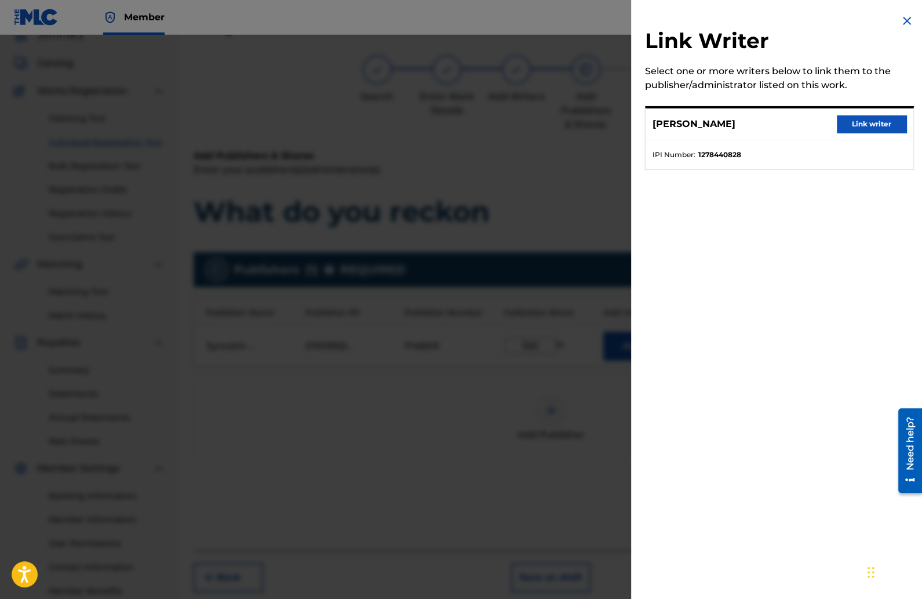
click at [856, 122] on button "Link writer" at bounding box center [872, 123] width 70 height 17
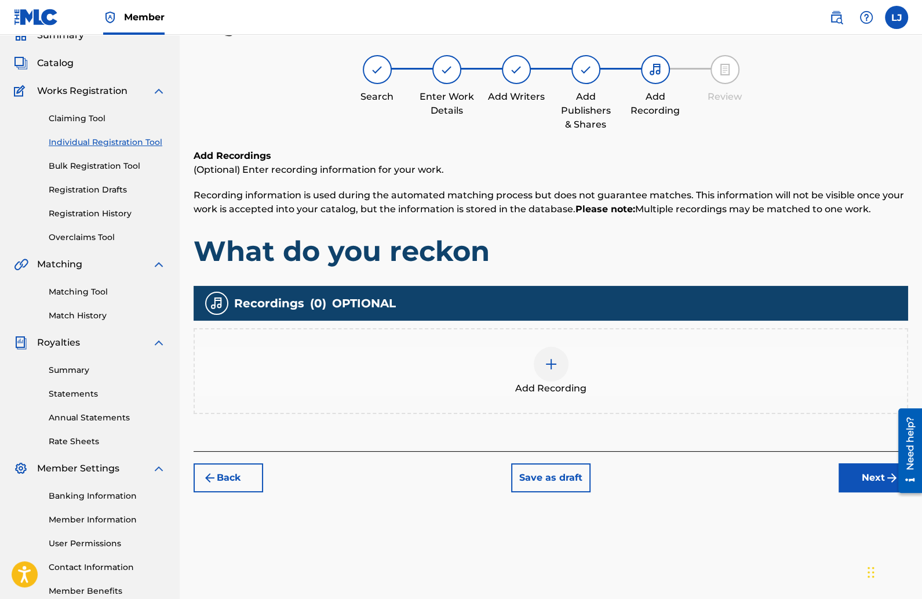
click at [556, 369] on img at bounding box center [551, 364] width 14 height 14
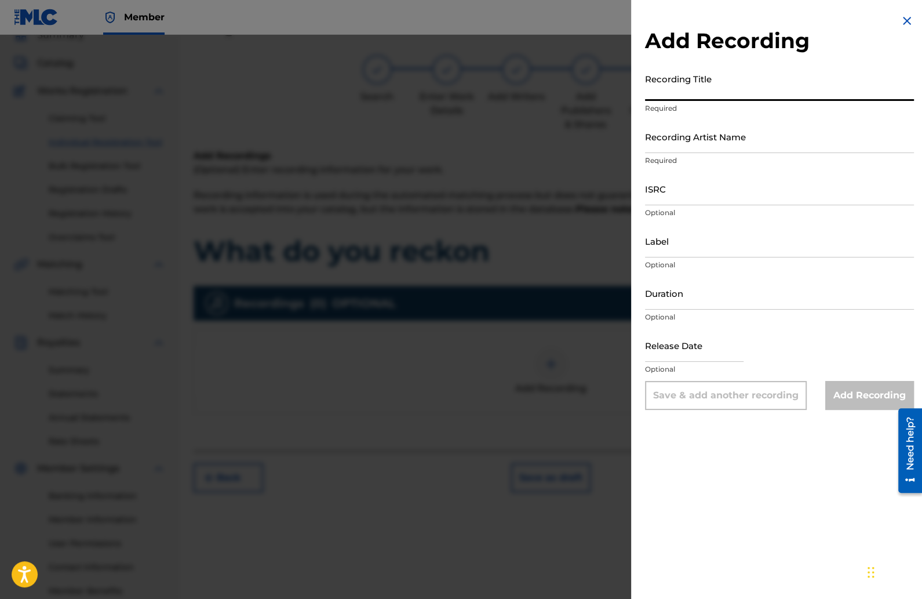
click at [672, 91] on input "Recording Title" at bounding box center [779, 84] width 269 height 33
type input "What Do You Reckon"
click at [681, 137] on input "Recording Artist Name" at bounding box center [779, 136] width 269 height 33
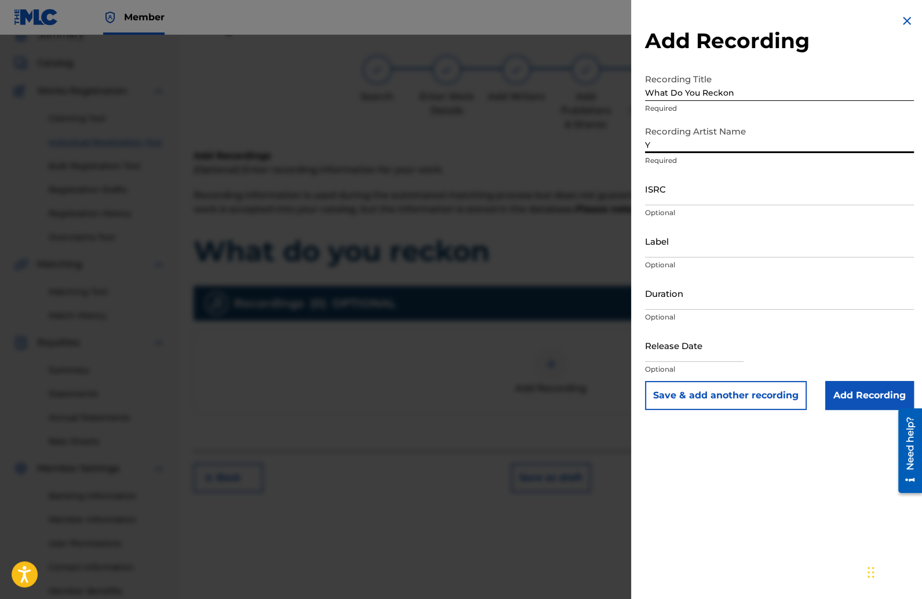
type input "Young J"
click at [697, 202] on input "ISRC" at bounding box center [779, 188] width 269 height 33
paste input "QZHN62522341"
type input "QZHN62522341"
drag, startPoint x: 657, startPoint y: 194, endPoint x: 483, endPoint y: 21, distance: 246.0
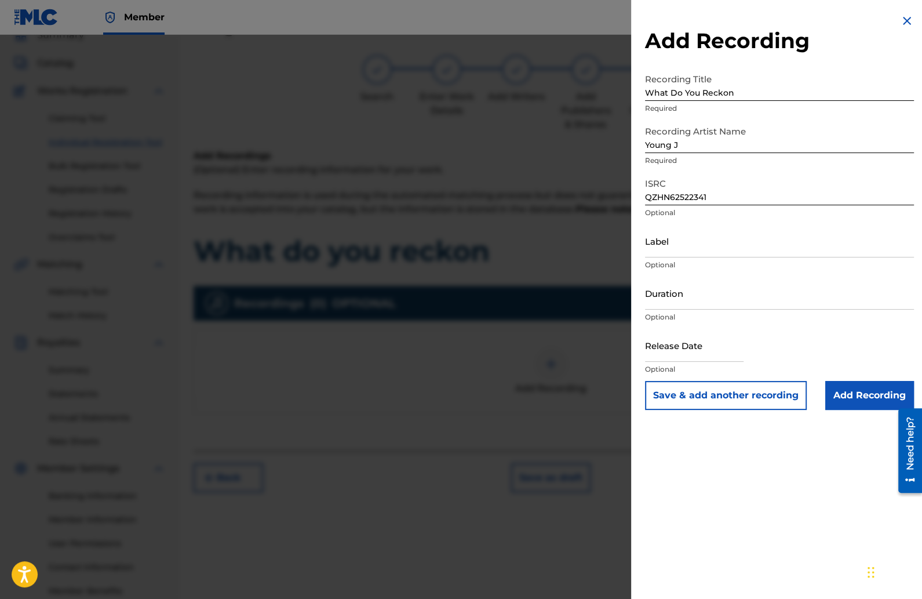
click at [0, 0] on body "Accessibility Screen-Reader Guide, Feedback, and Issue Reporting | New window C…" at bounding box center [461, 247] width 922 height 599
click at [664, 247] on input "Label" at bounding box center [779, 240] width 269 height 33
click at [663, 299] on input "Duration" at bounding box center [779, 293] width 269 height 33
type input "02:14"
click at [700, 348] on input "text" at bounding box center [694, 345] width 99 height 33
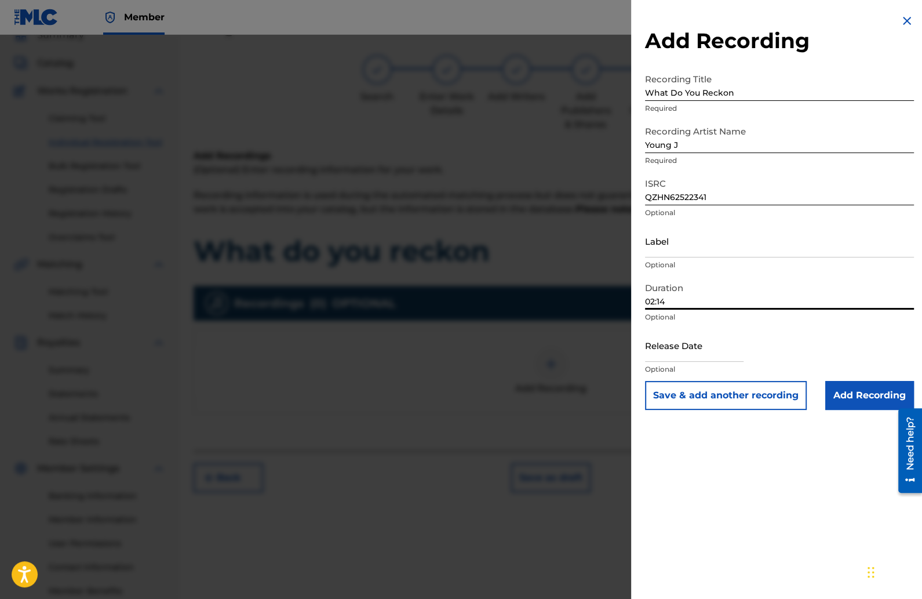
select select "8"
select select "2025"
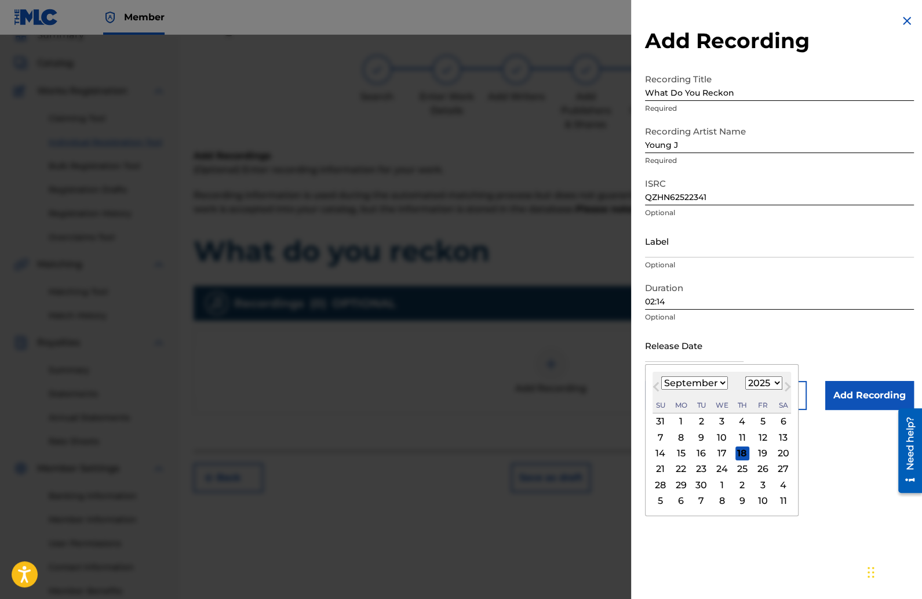
click at [660, 373] on div "[DATE] January February March April May June July August September October Nove…" at bounding box center [722, 393] width 139 height 42
click at [710, 380] on select "January February March April May June July August September October November De…" at bounding box center [694, 382] width 67 height 13
select select "1"
click at [661, 376] on select "January February March April May June July August September October November De…" at bounding box center [694, 382] width 67 height 13
click at [688, 485] on div "24" at bounding box center [681, 485] width 14 height 14
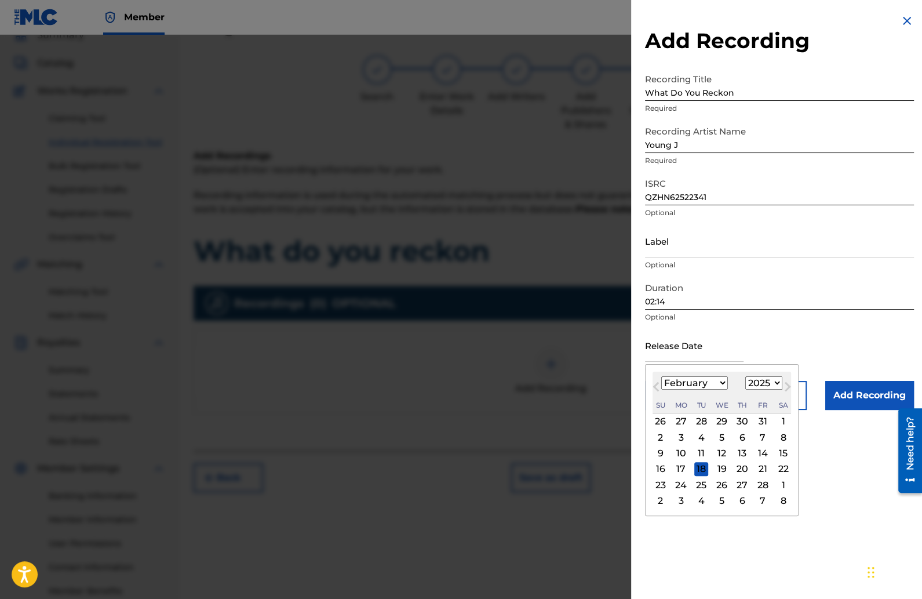
type input "[DATE]"
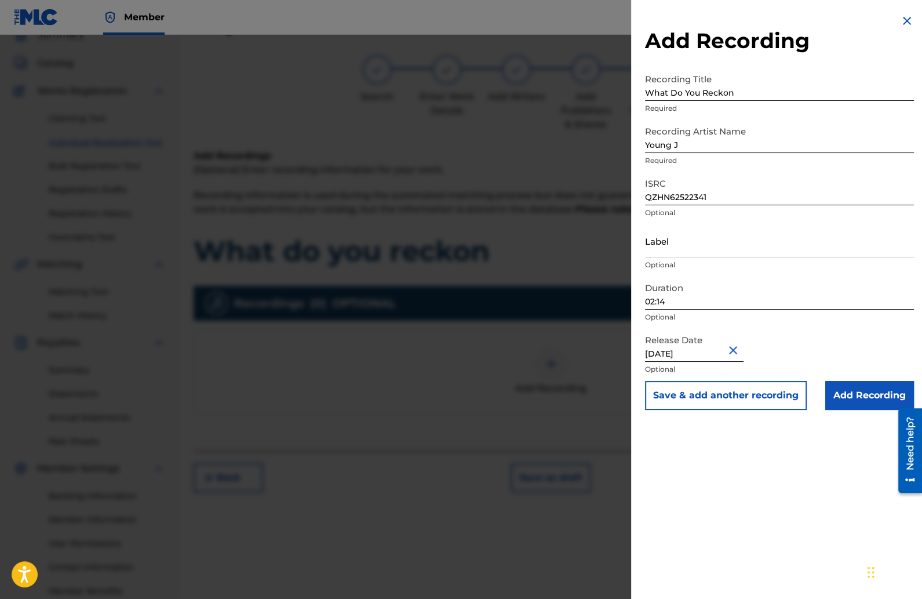
click at [844, 399] on input "Add Recording" at bounding box center [870, 395] width 89 height 29
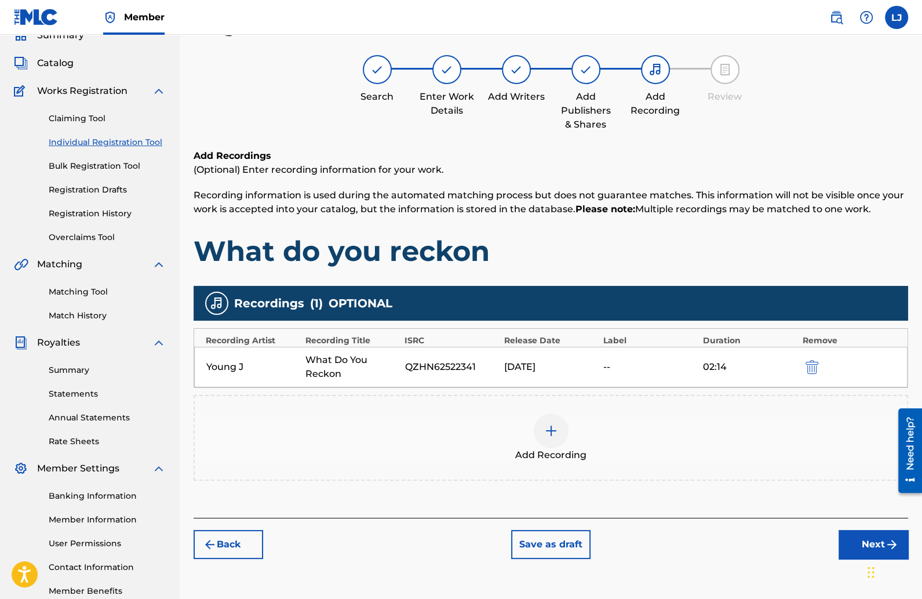
click at [845, 537] on button "Next" at bounding box center [874, 544] width 70 height 29
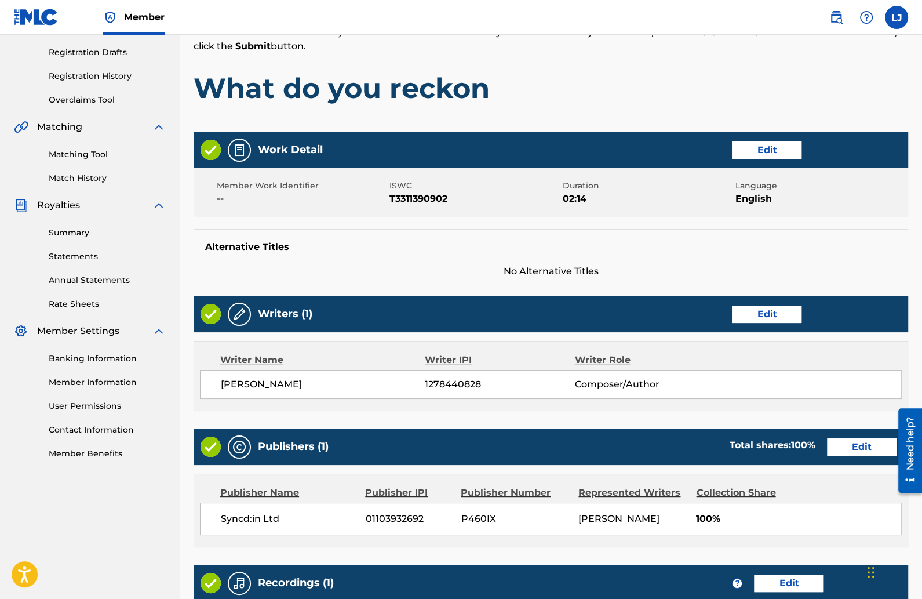
scroll to position [193, 0]
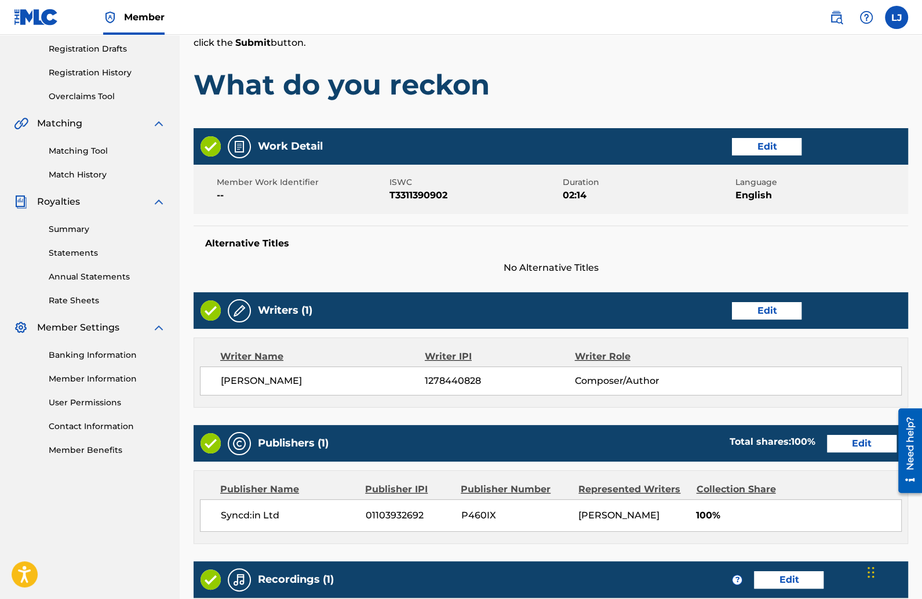
click at [770, 147] on button "Edit" at bounding box center [767, 146] width 70 height 17
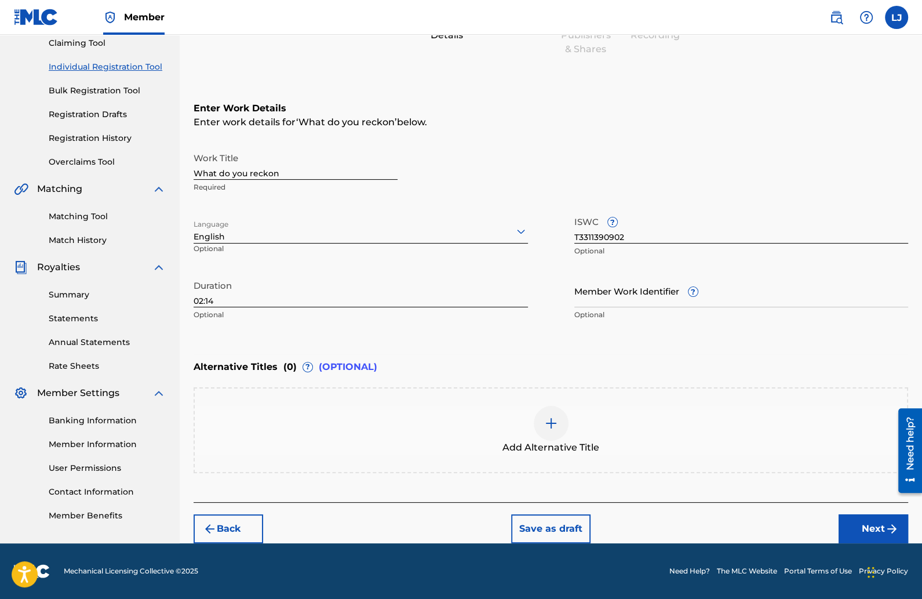
scroll to position [126, 0]
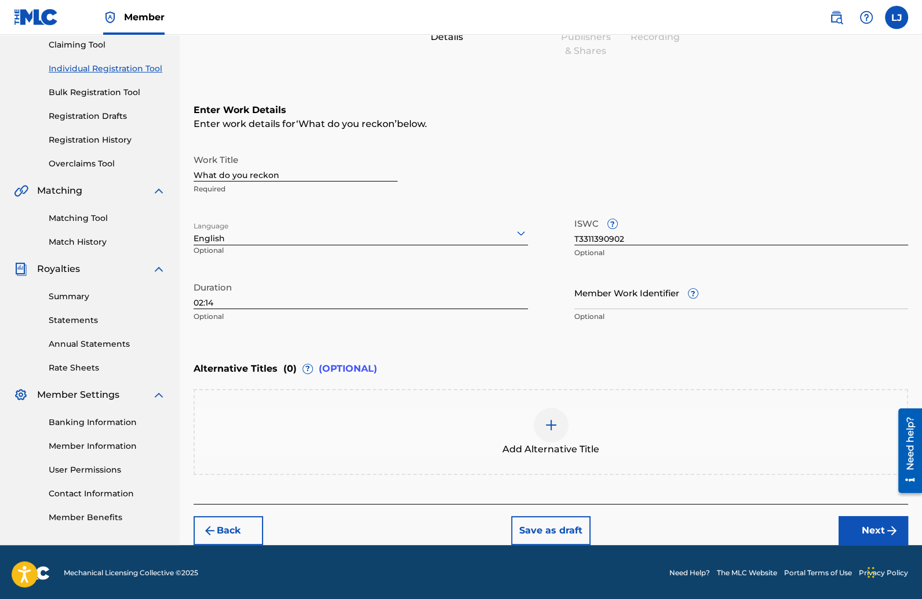
click at [536, 417] on div at bounding box center [551, 425] width 35 height 35
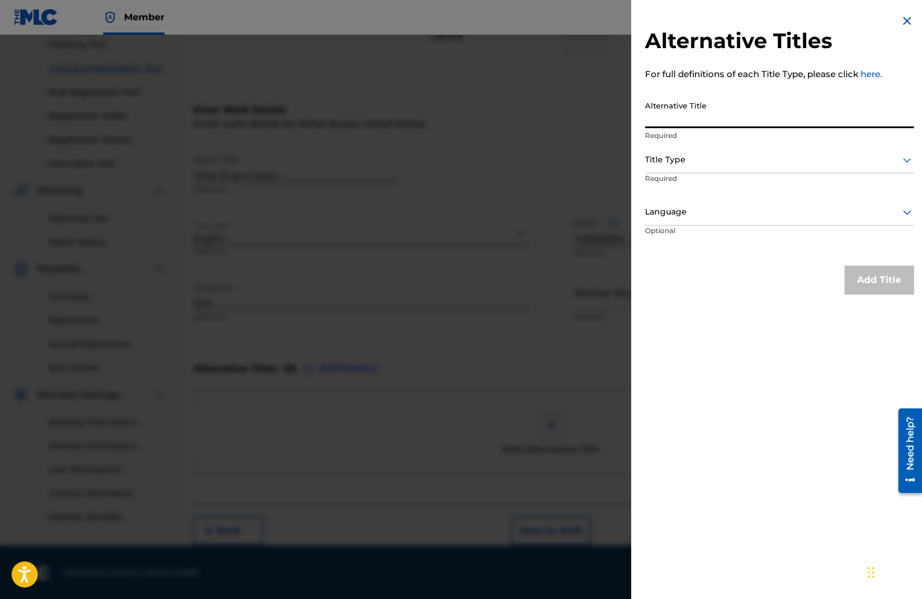
click at [672, 117] on input "Alternative Title" at bounding box center [779, 111] width 269 height 33
type input "WDYR"
click at [692, 158] on div at bounding box center [779, 159] width 269 height 14
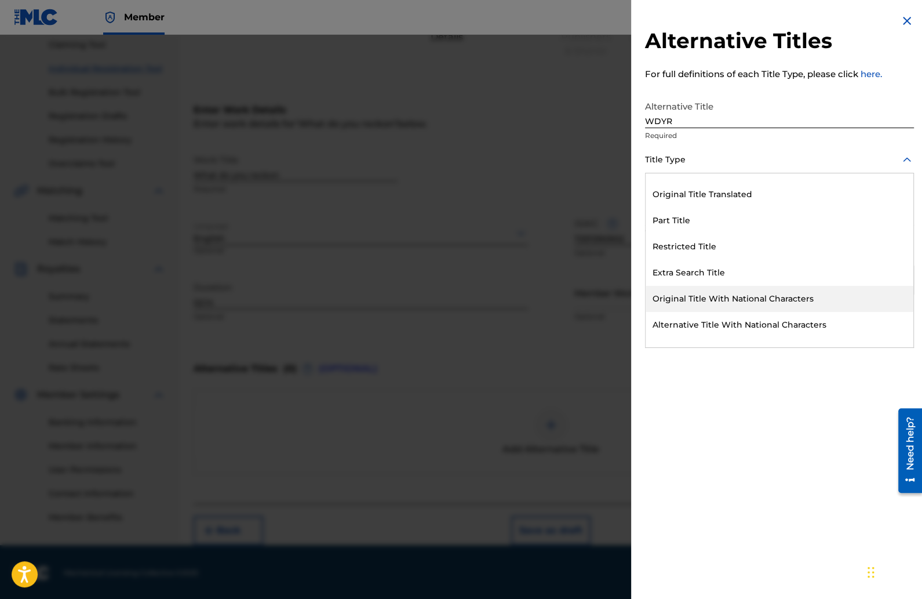
scroll to position [113, 0]
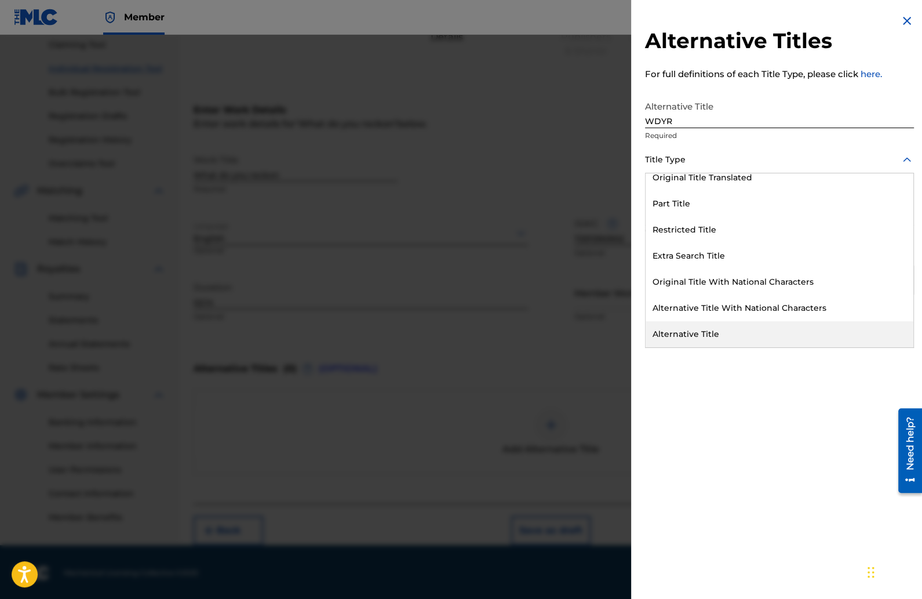
click at [715, 334] on div "Alternative Title" at bounding box center [780, 334] width 268 height 26
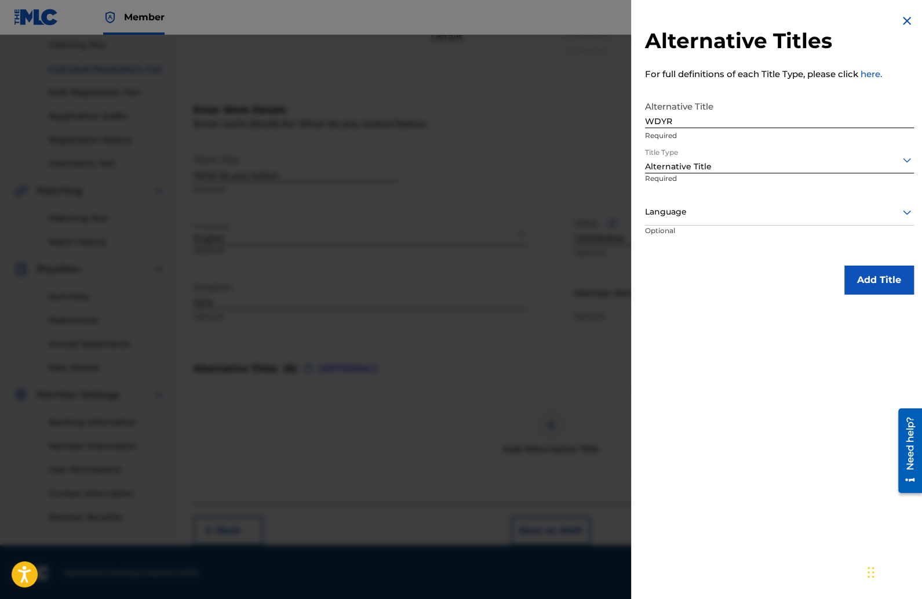
click at [684, 210] on div at bounding box center [779, 212] width 269 height 14
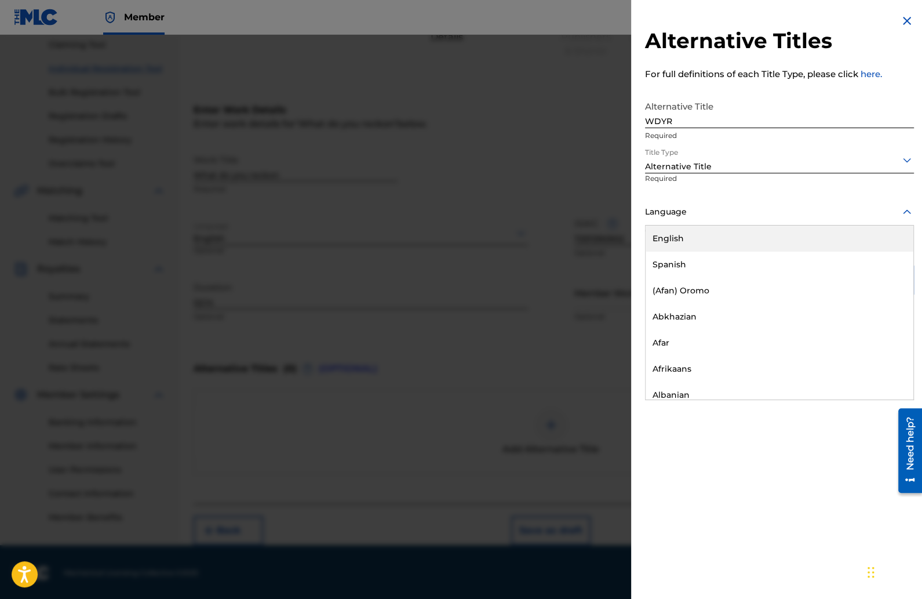
click at [679, 235] on div "English" at bounding box center [780, 239] width 268 height 26
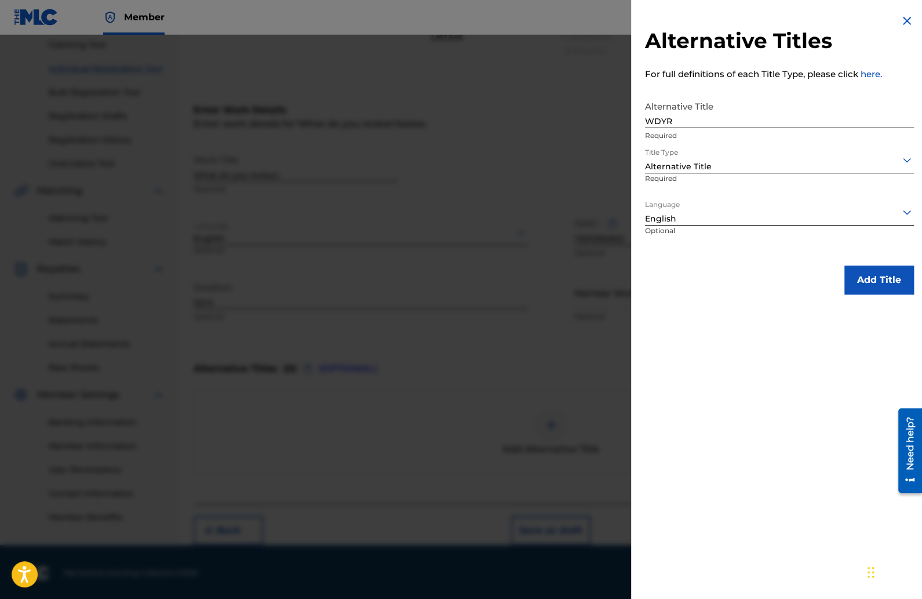
click at [866, 282] on button "Add Title" at bounding box center [880, 280] width 70 height 29
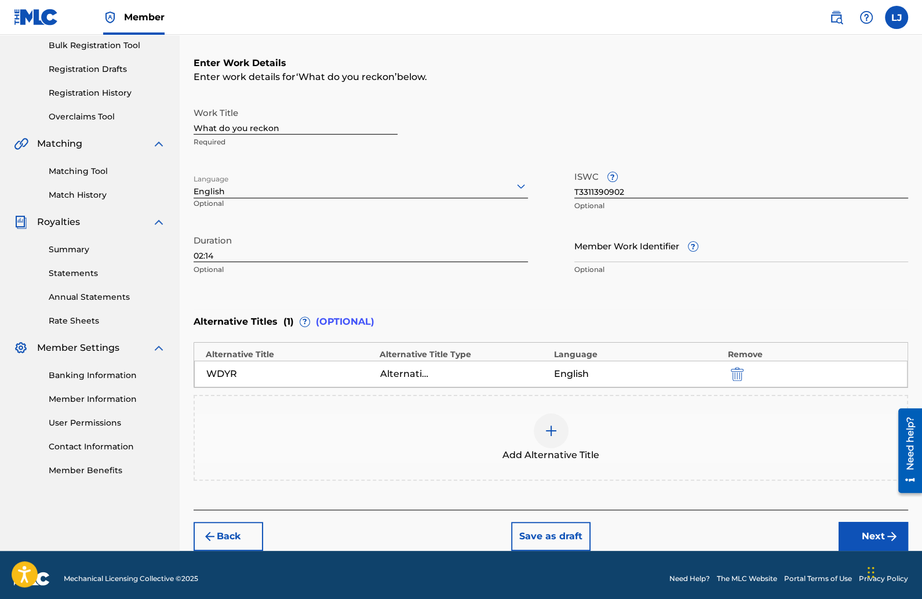
scroll to position [179, 0]
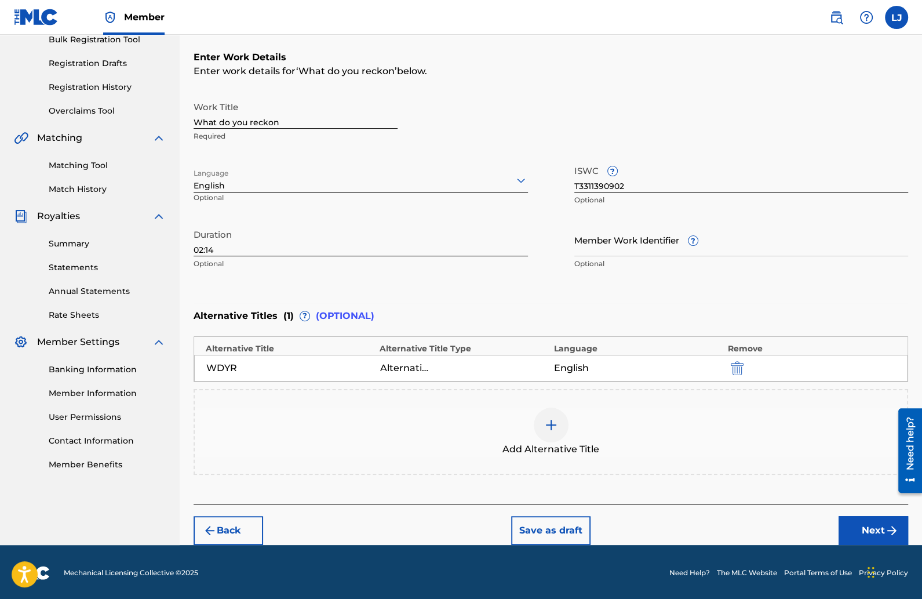
click at [852, 517] on button "Next" at bounding box center [874, 530] width 70 height 29
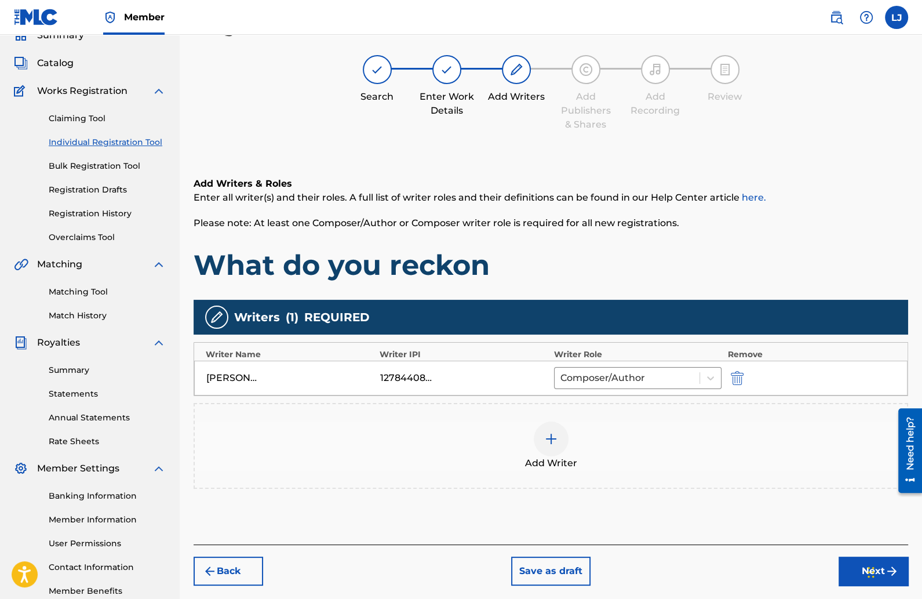
scroll to position [119, 0]
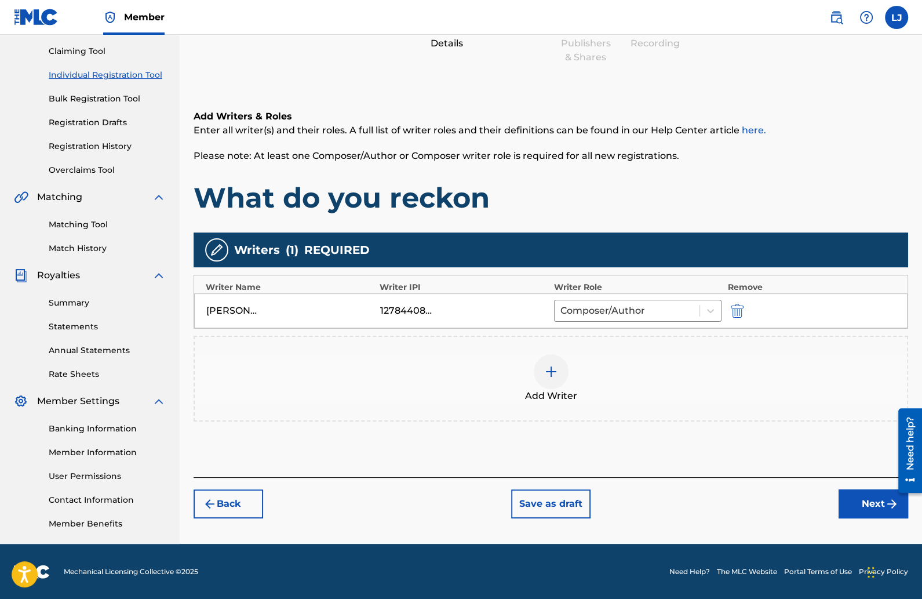
click at [852, 506] on button "Next" at bounding box center [874, 503] width 70 height 29
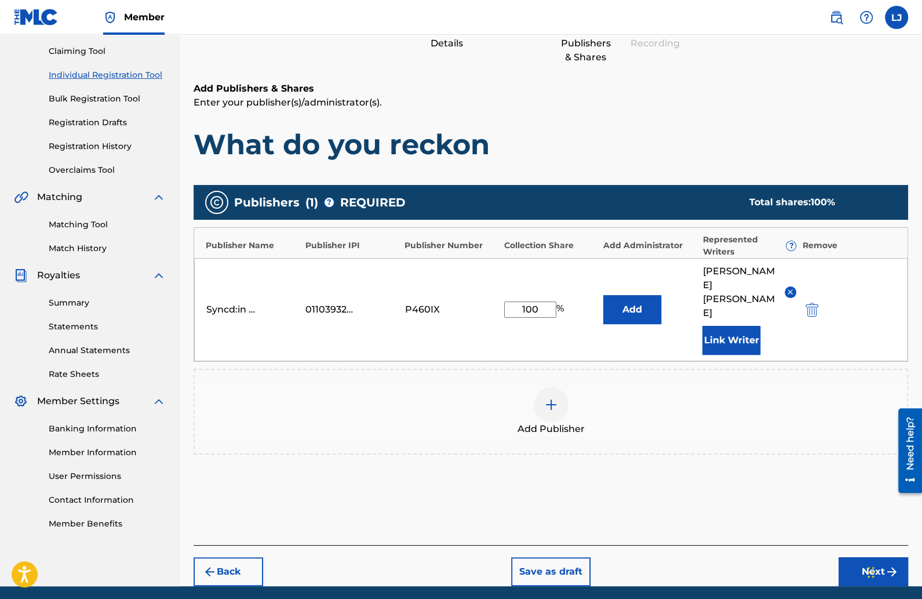
click at [843, 557] on button "Next" at bounding box center [874, 571] width 70 height 29
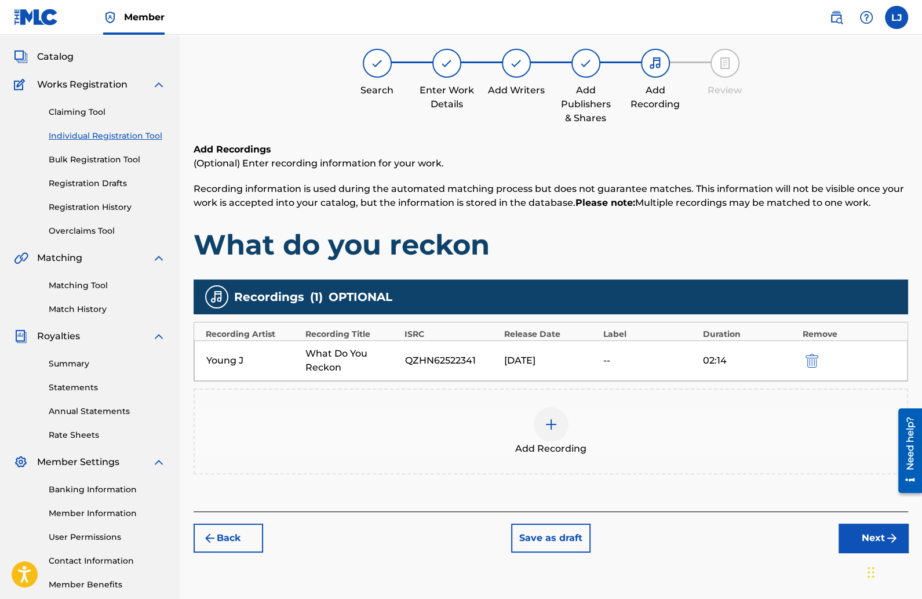
scroll to position [52, 0]
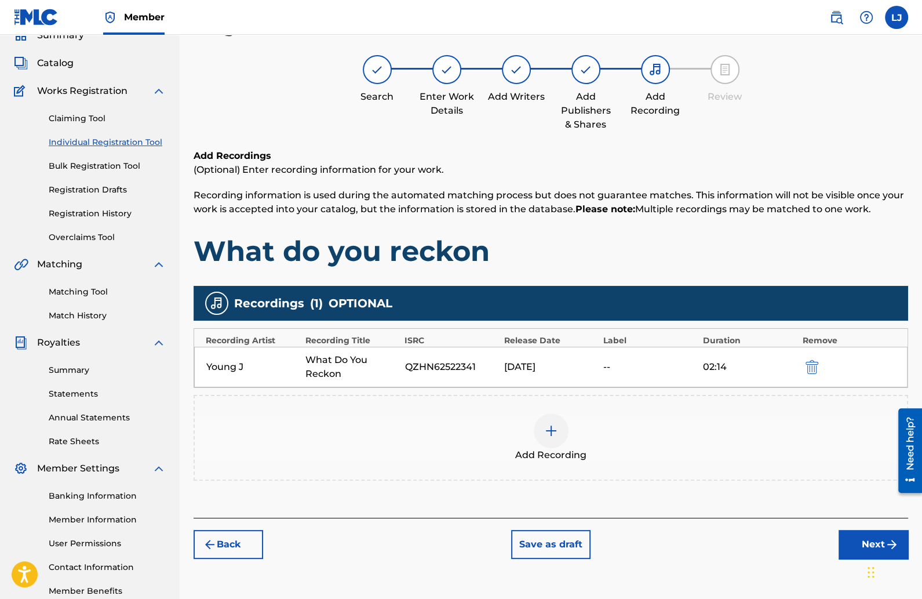
click at [853, 533] on button "Next" at bounding box center [874, 544] width 70 height 29
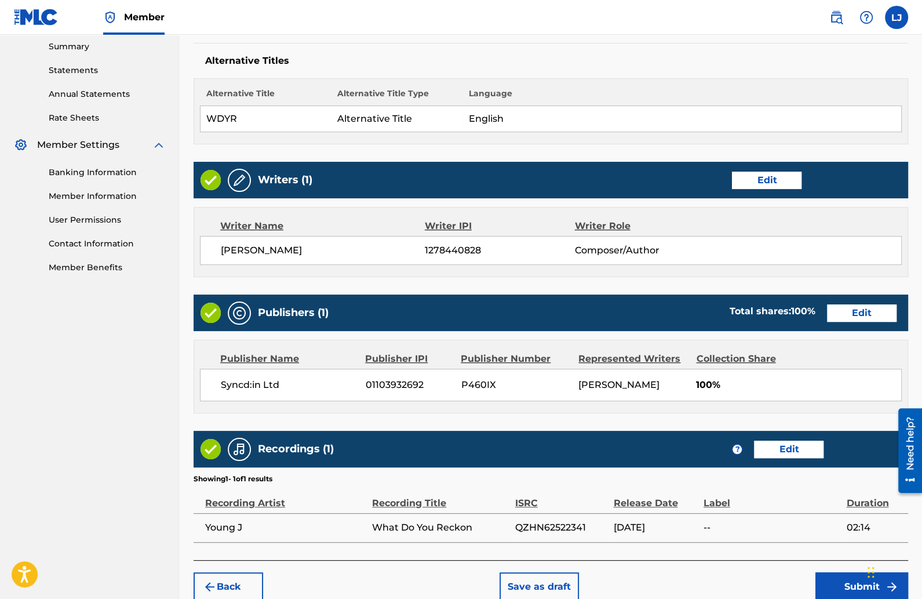
scroll to position [431, 0]
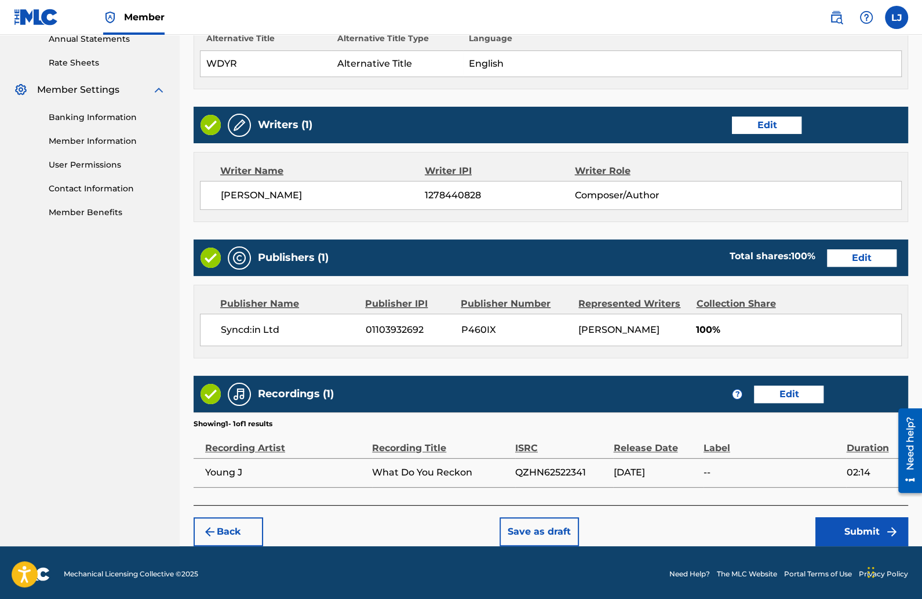
click at [826, 523] on button "Submit" at bounding box center [862, 531] width 93 height 29
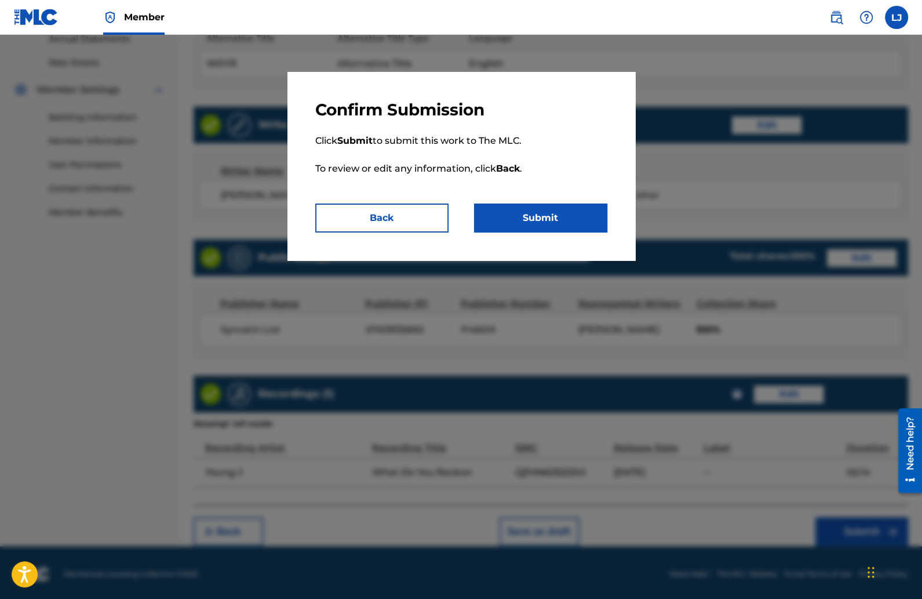
click at [576, 215] on button "Submit" at bounding box center [540, 217] width 133 height 29
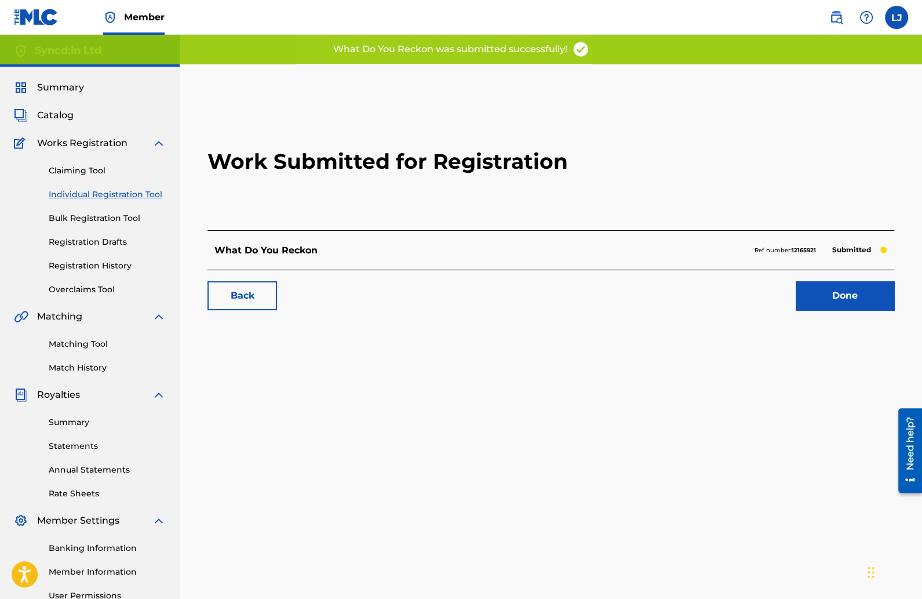
click at [811, 294] on link "Done" at bounding box center [845, 295] width 99 height 29
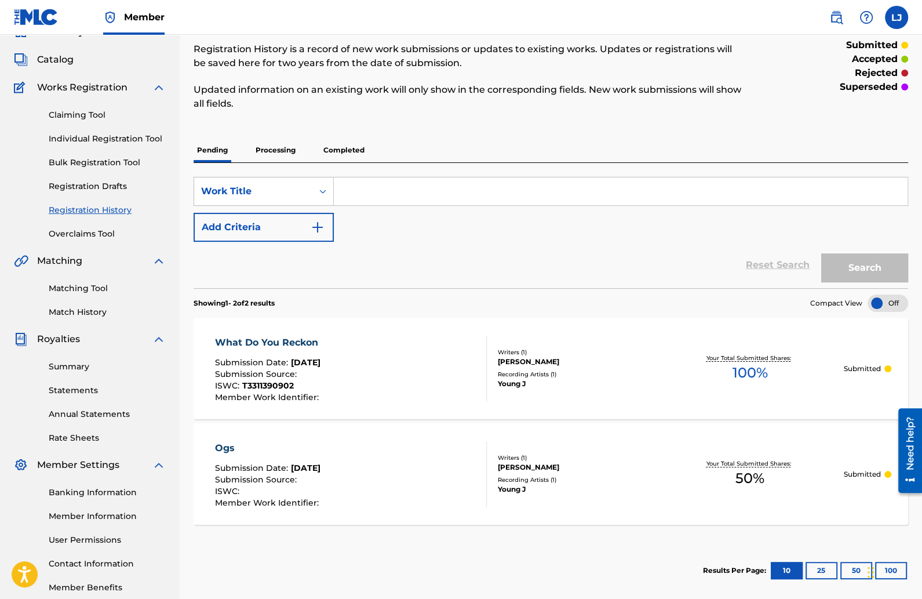
scroll to position [89, 0]
